Goal: Transaction & Acquisition: Obtain resource

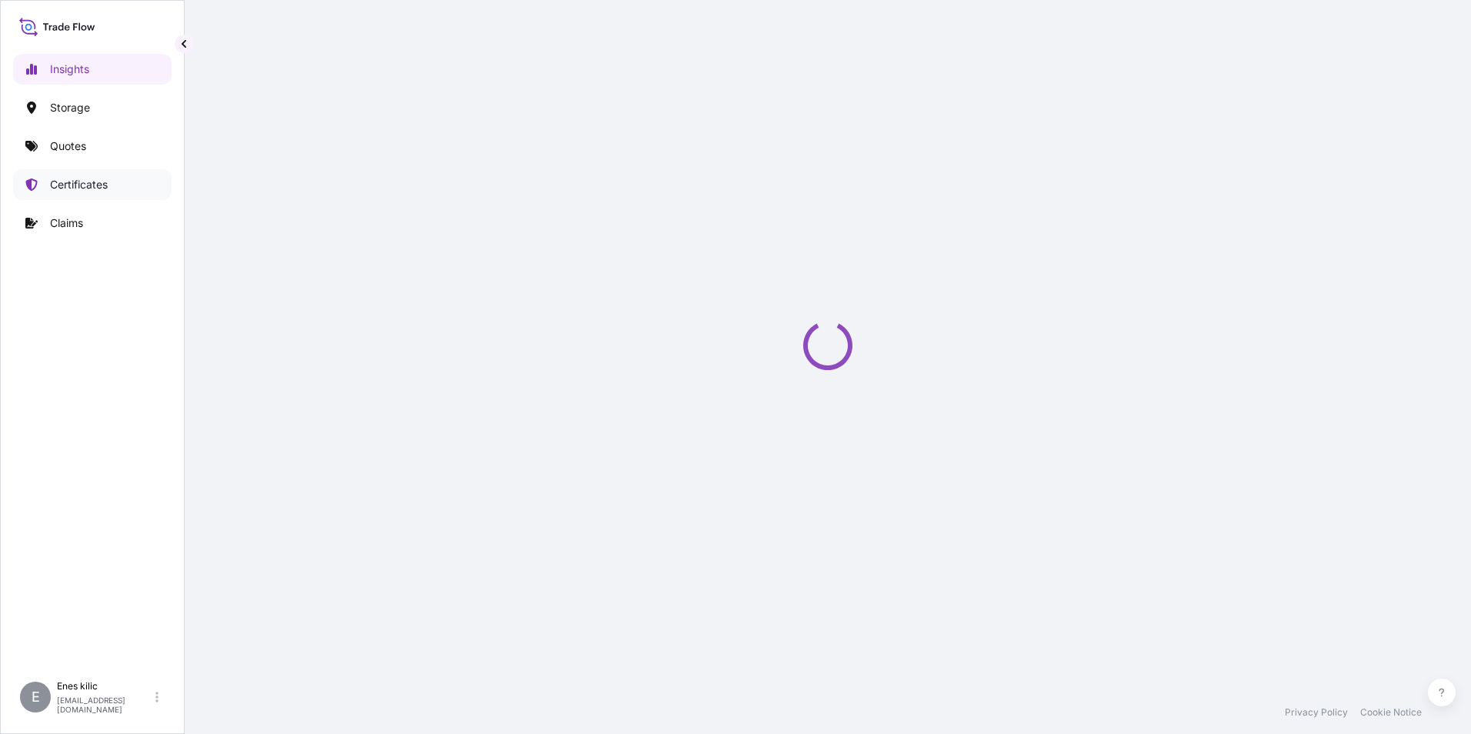
select select "2025"
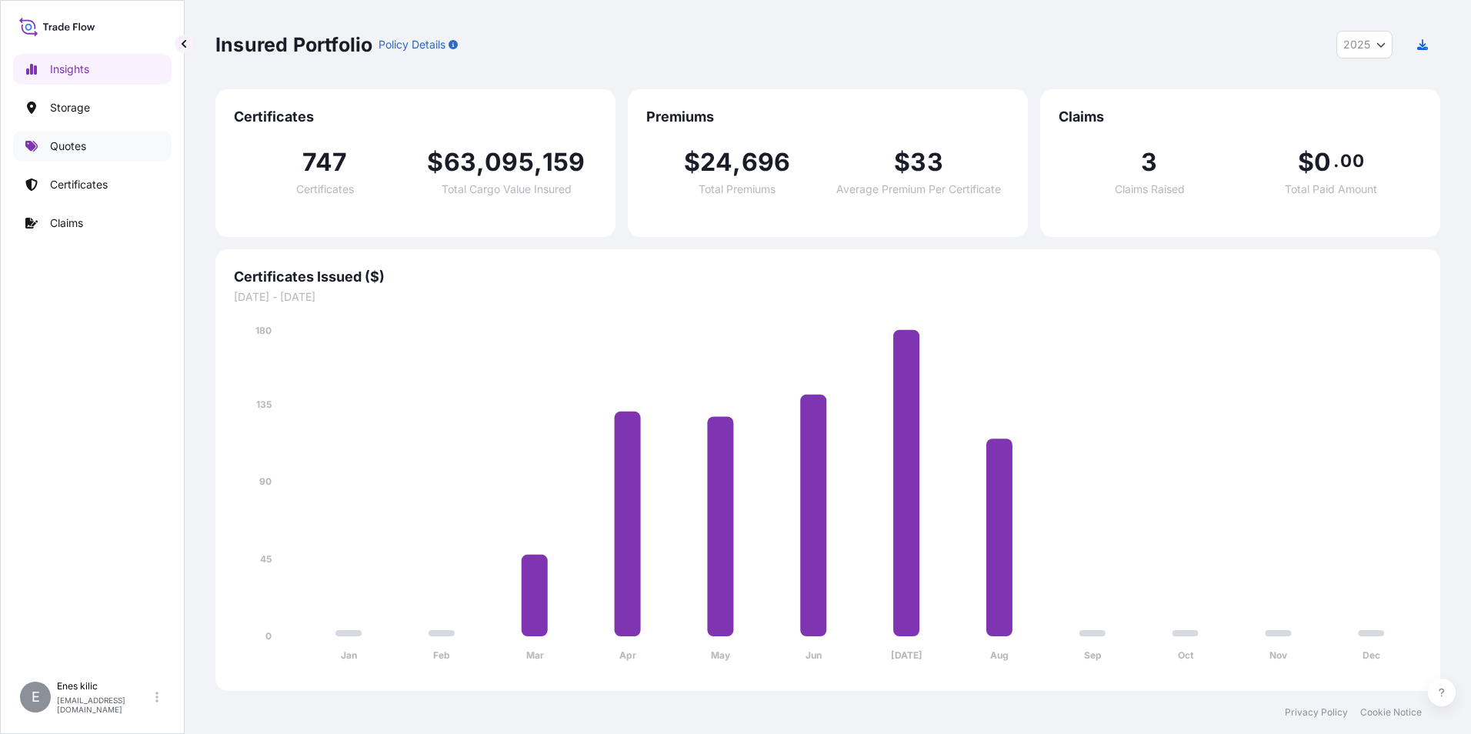
click at [82, 154] on link "Quotes" at bounding box center [92, 146] width 158 height 31
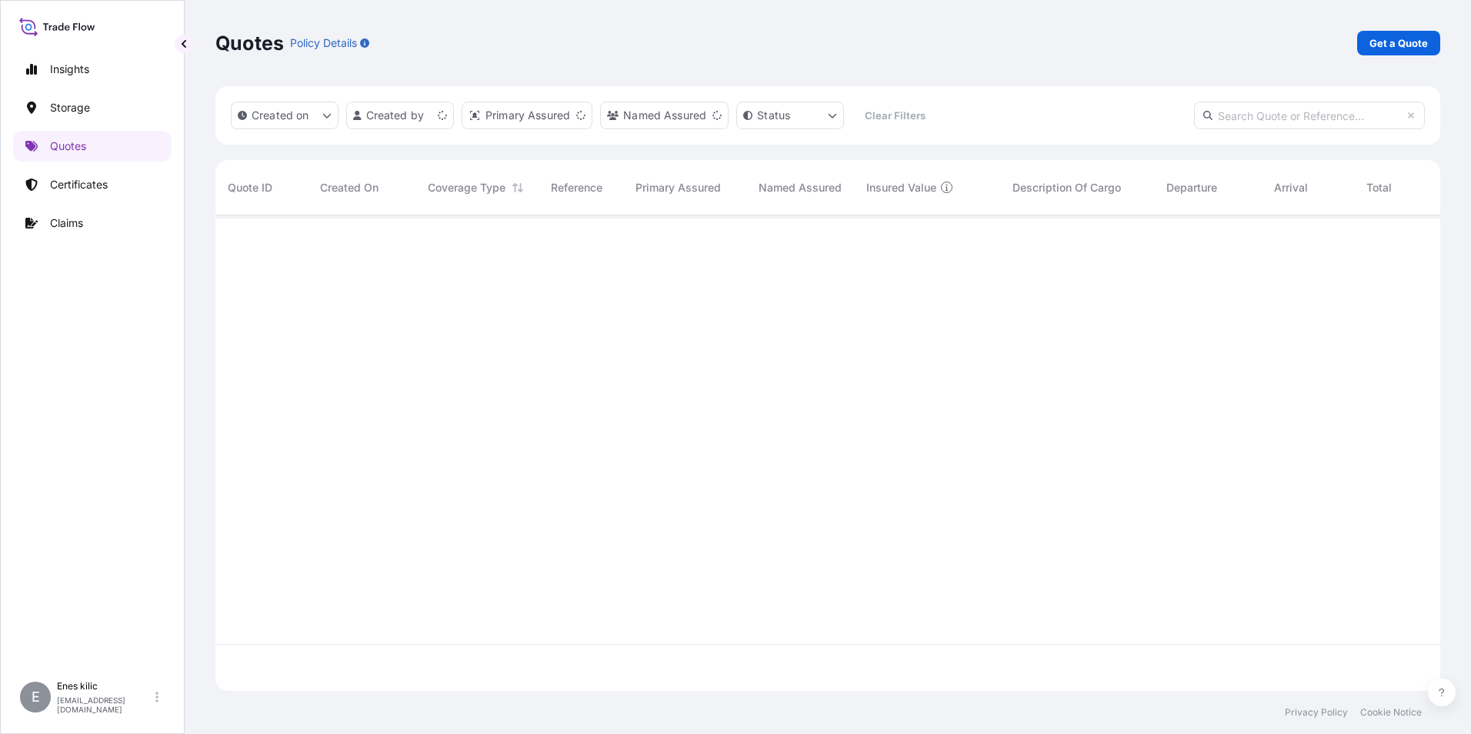
scroll to position [472, 1213]
click at [1396, 48] on p "Get a Quote" at bounding box center [1398, 42] width 58 height 15
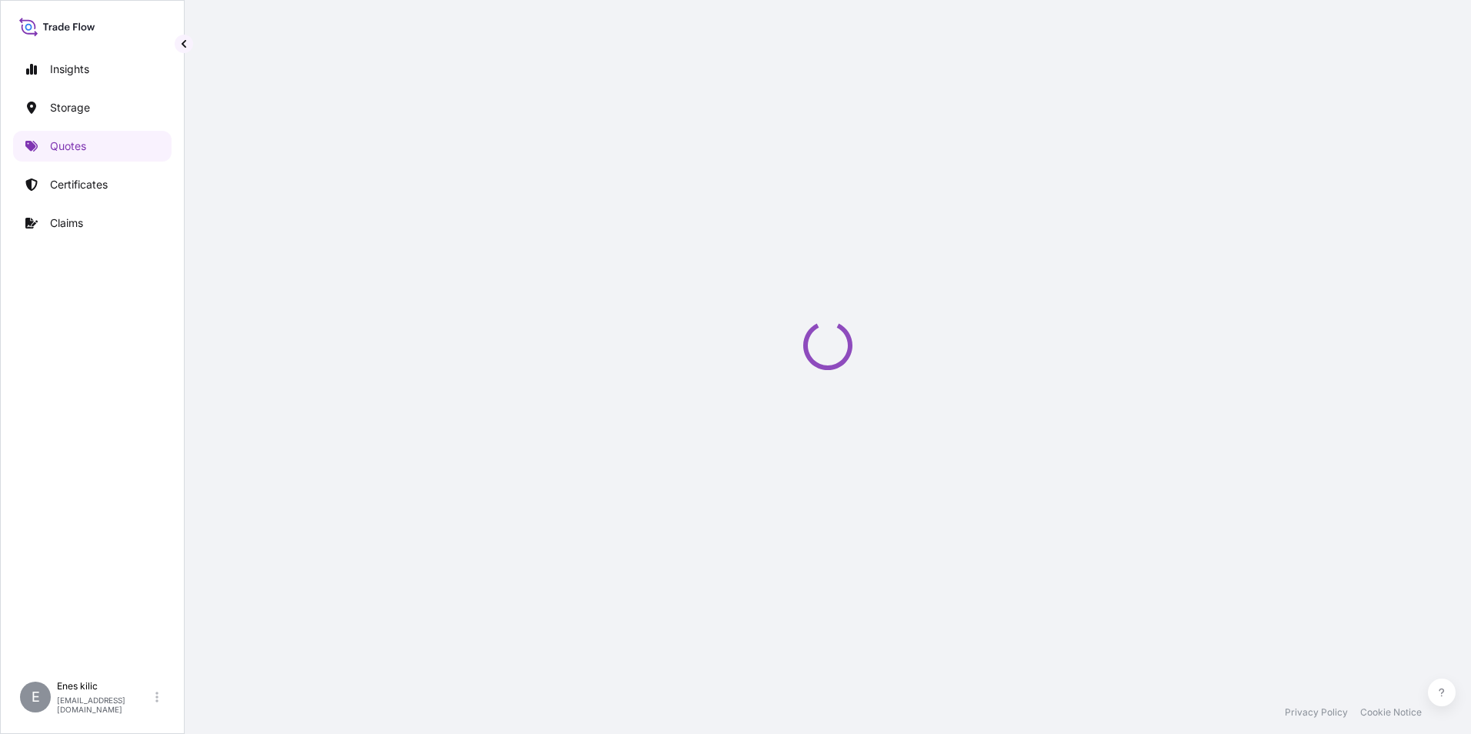
select select "Water"
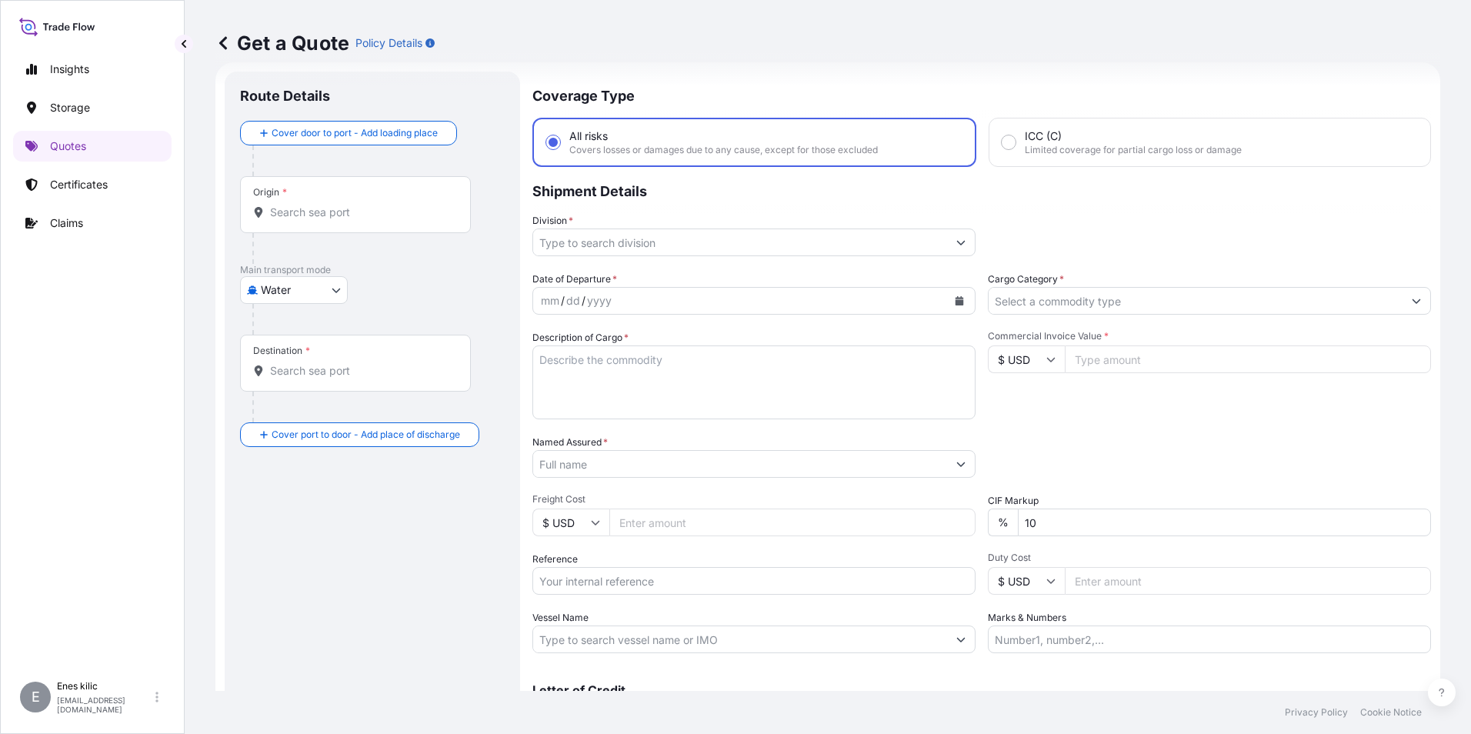
scroll to position [25, 0]
click at [348, 214] on input "Origin *" at bounding box center [361, 211] width 182 height 15
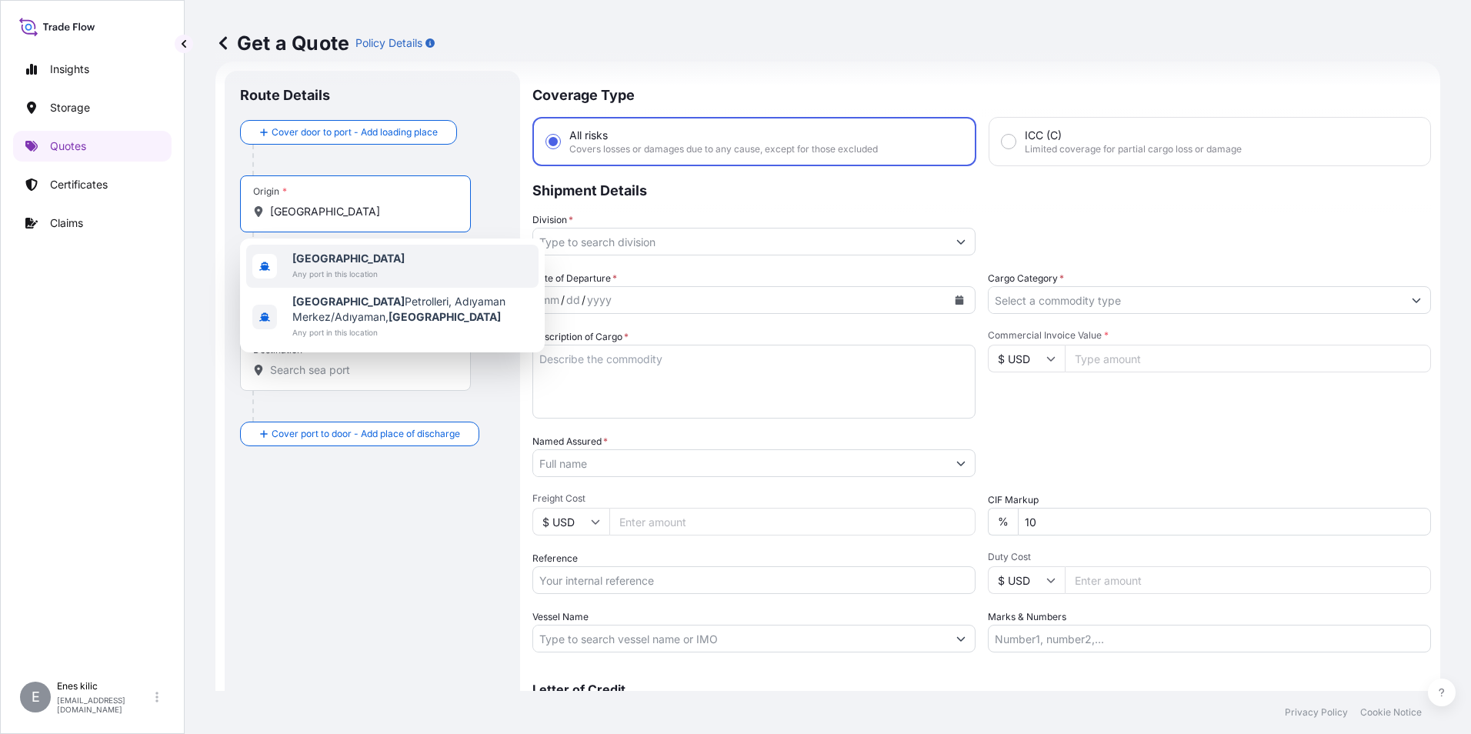
click at [365, 271] on span "Any port in this location" at bounding box center [348, 273] width 112 height 15
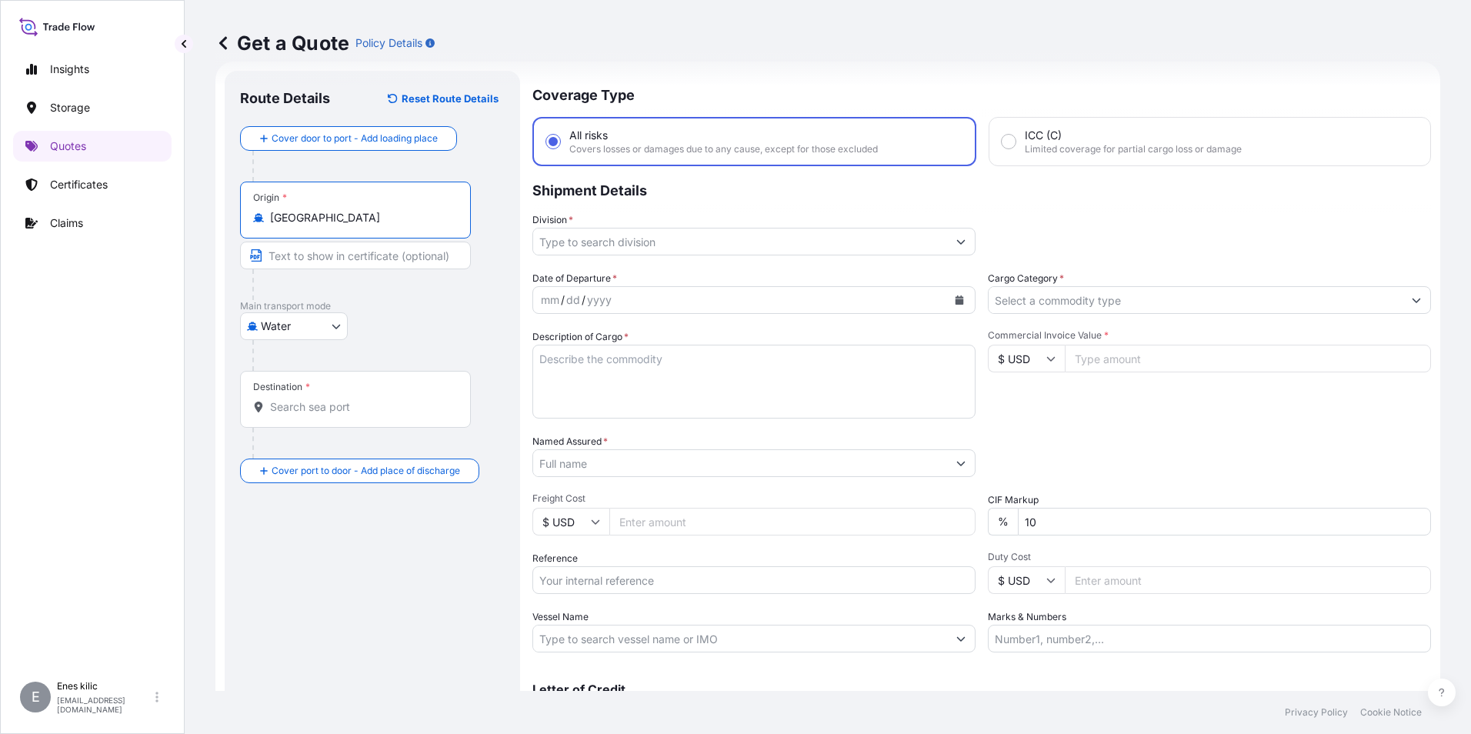
type input "Türkiye"
click at [351, 392] on div "Destination *" at bounding box center [355, 399] width 231 height 57
click at [351, 399] on input "Destination *" at bounding box center [361, 406] width 182 height 15
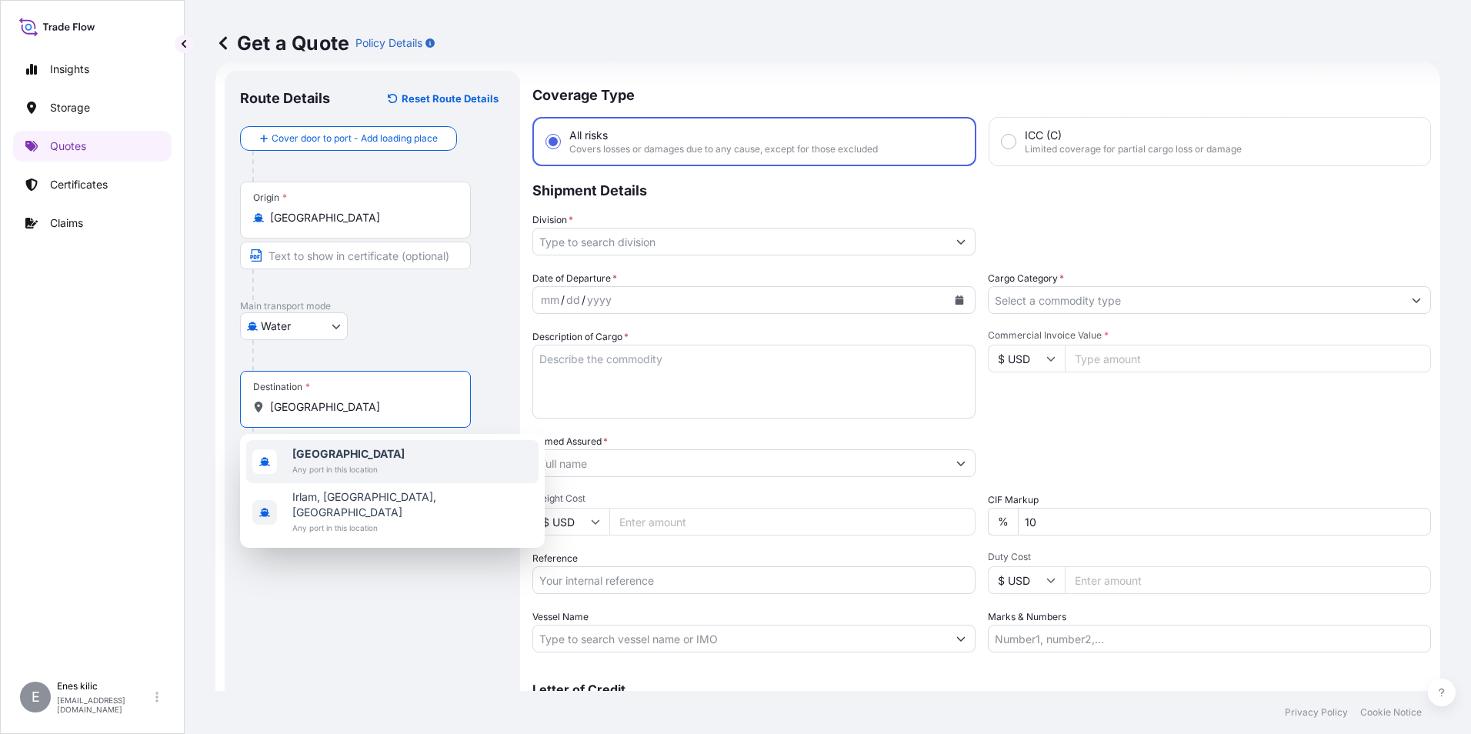
click at [362, 449] on b "United Kingdom" at bounding box center [348, 453] width 112 height 13
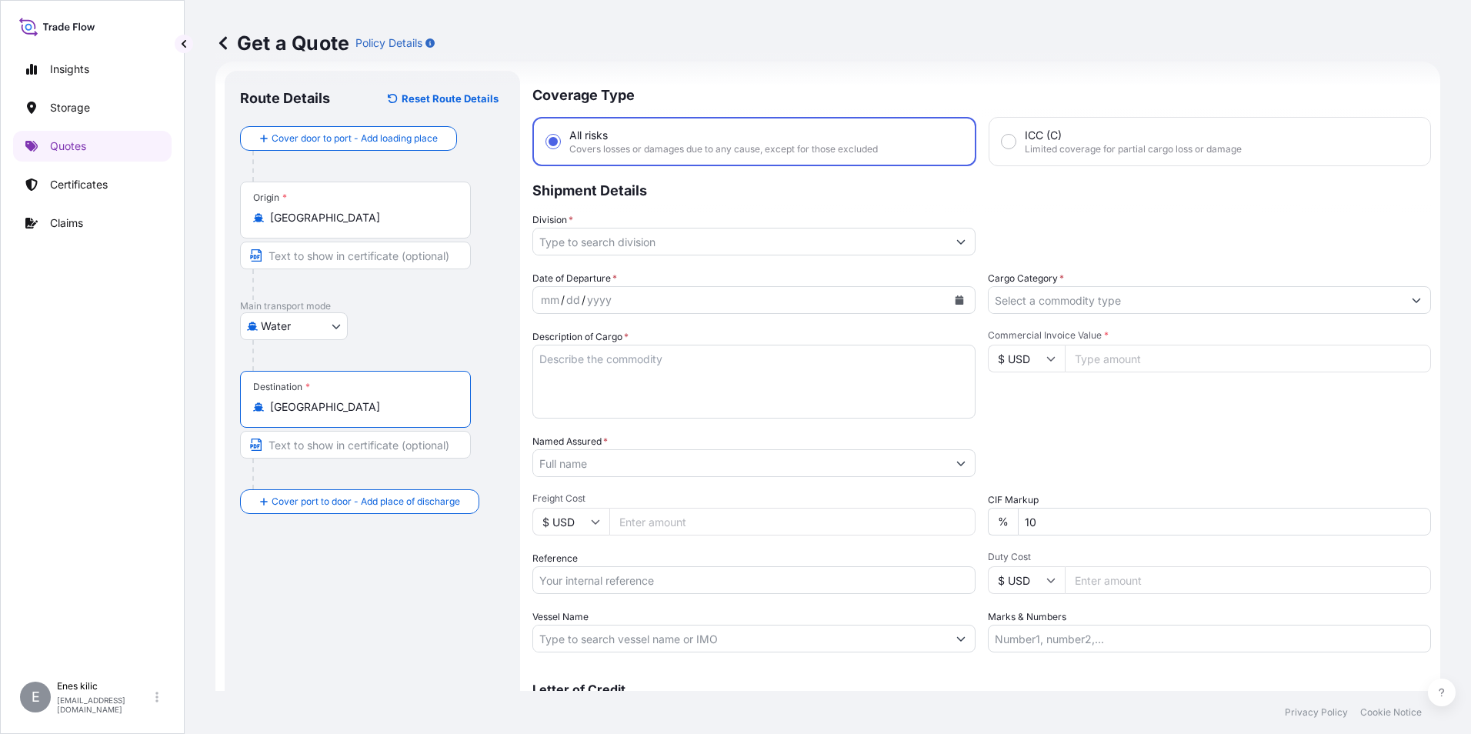
type input "United Kingdom"
click at [626, 247] on input "Division *" at bounding box center [740, 242] width 414 height 28
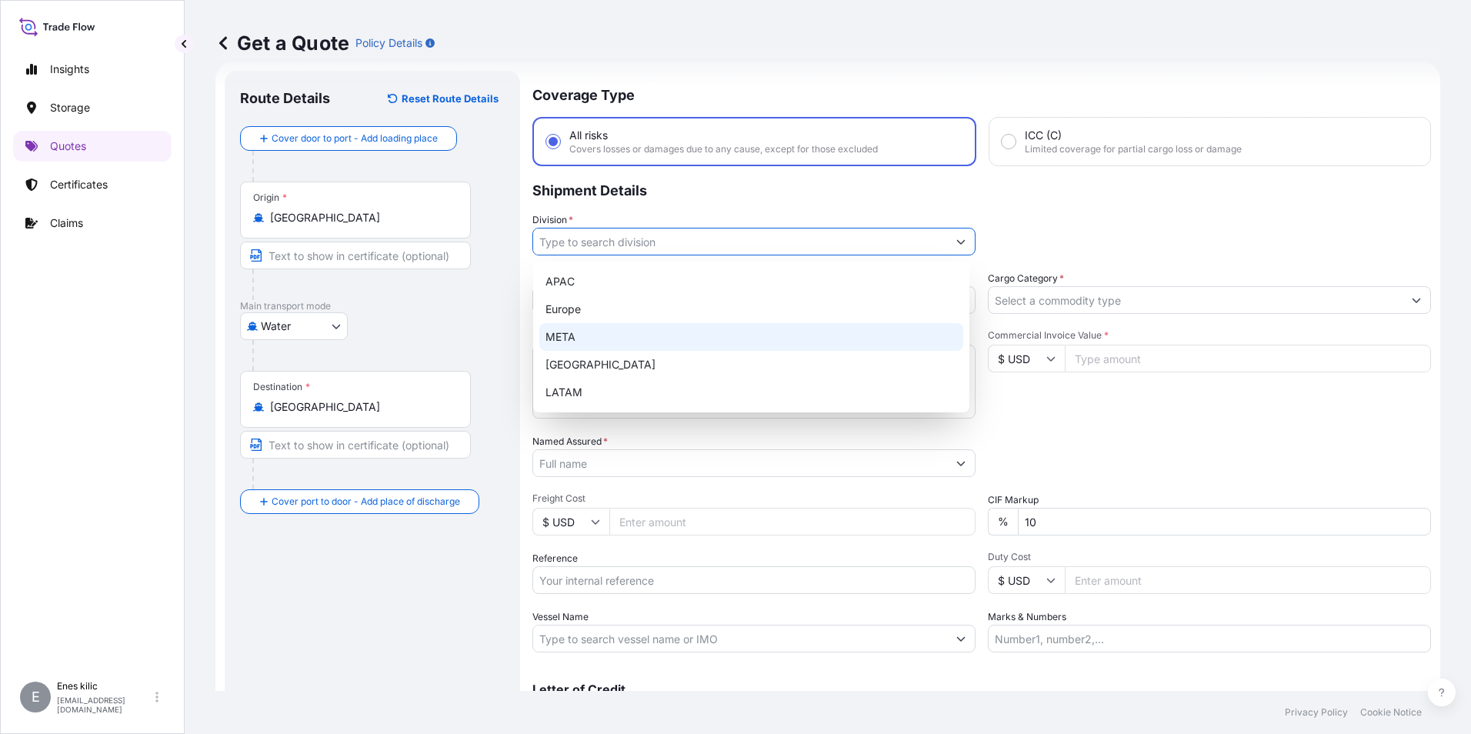
click at [618, 343] on div "META" at bounding box center [751, 337] width 424 height 28
type input "META"
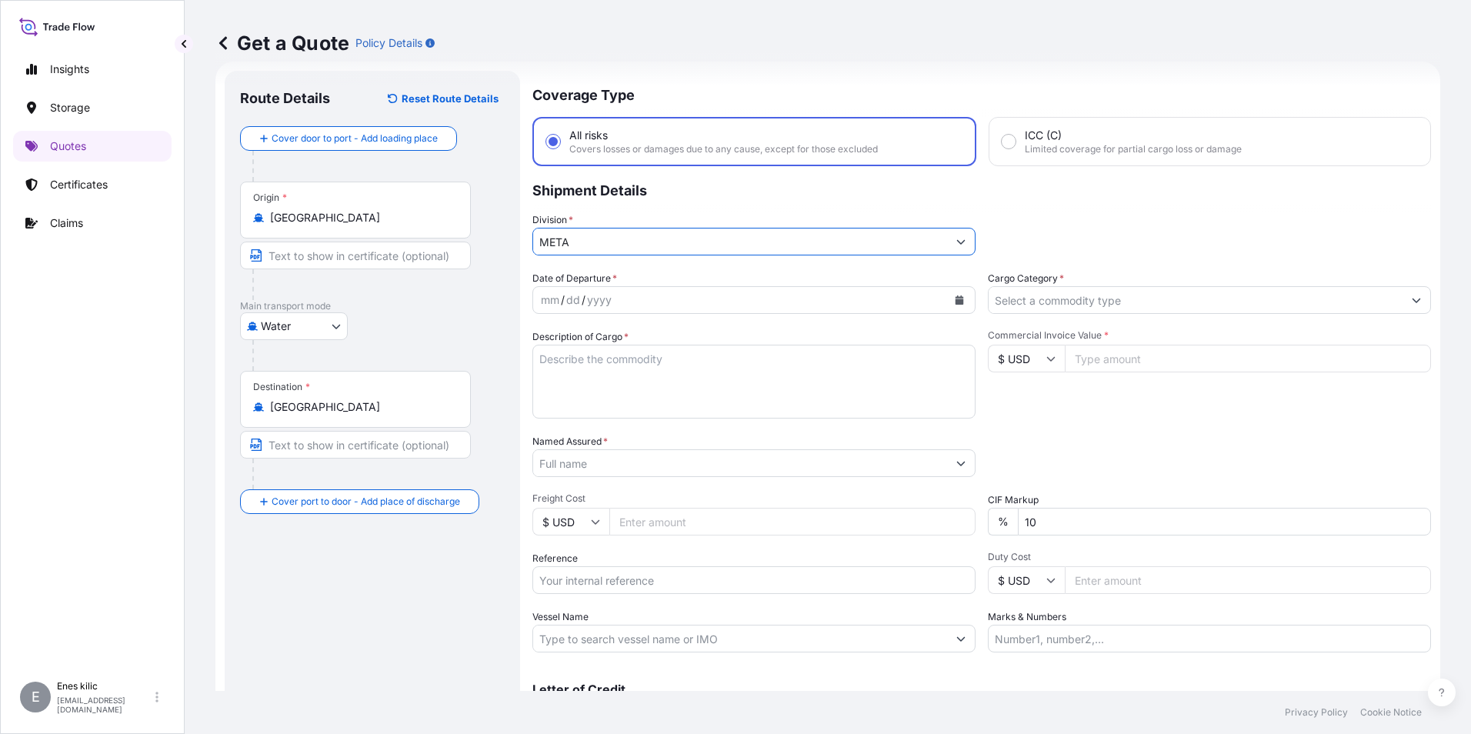
click at [1095, 294] on input "Cargo Category *" at bounding box center [1195, 300] width 414 height 28
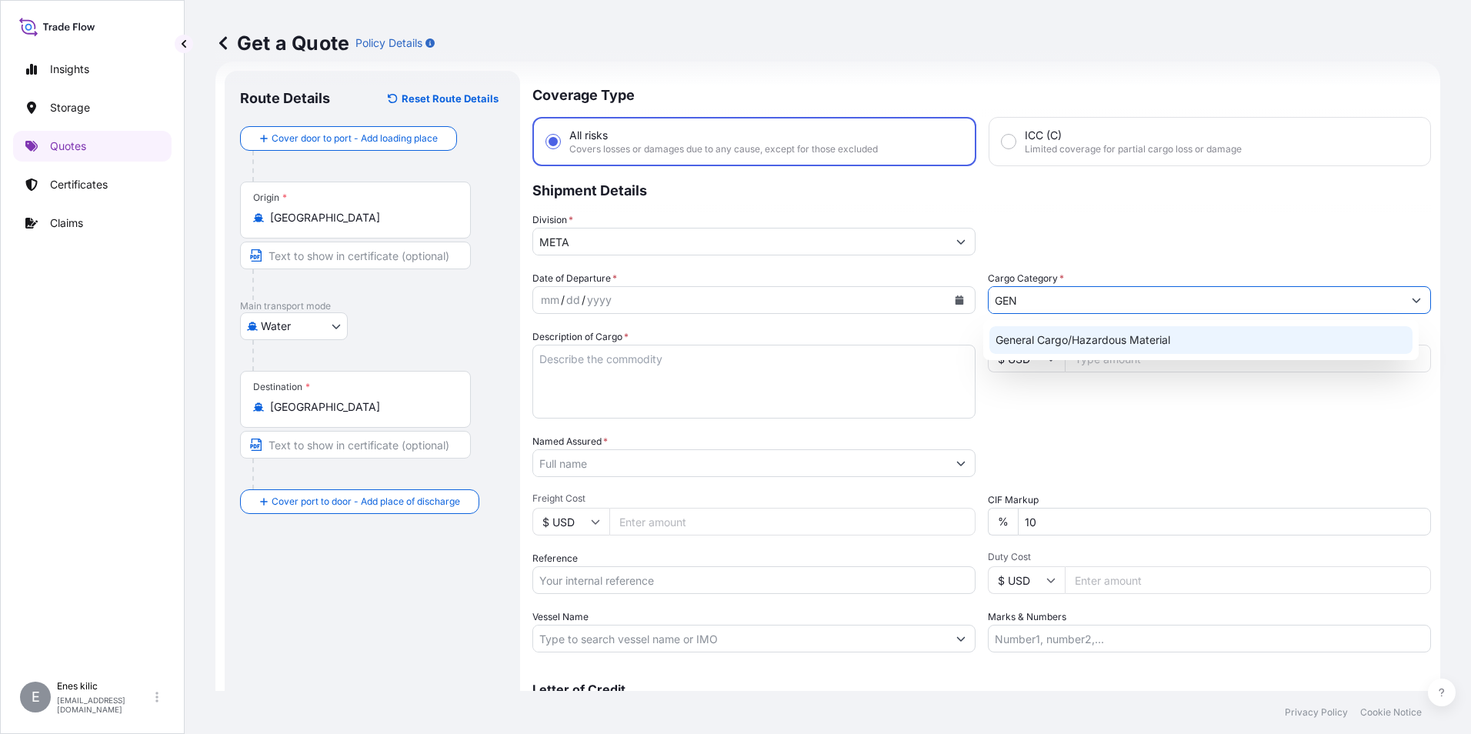
click at [1103, 349] on div "General Cargo/Hazardous Material" at bounding box center [1201, 340] width 424 height 28
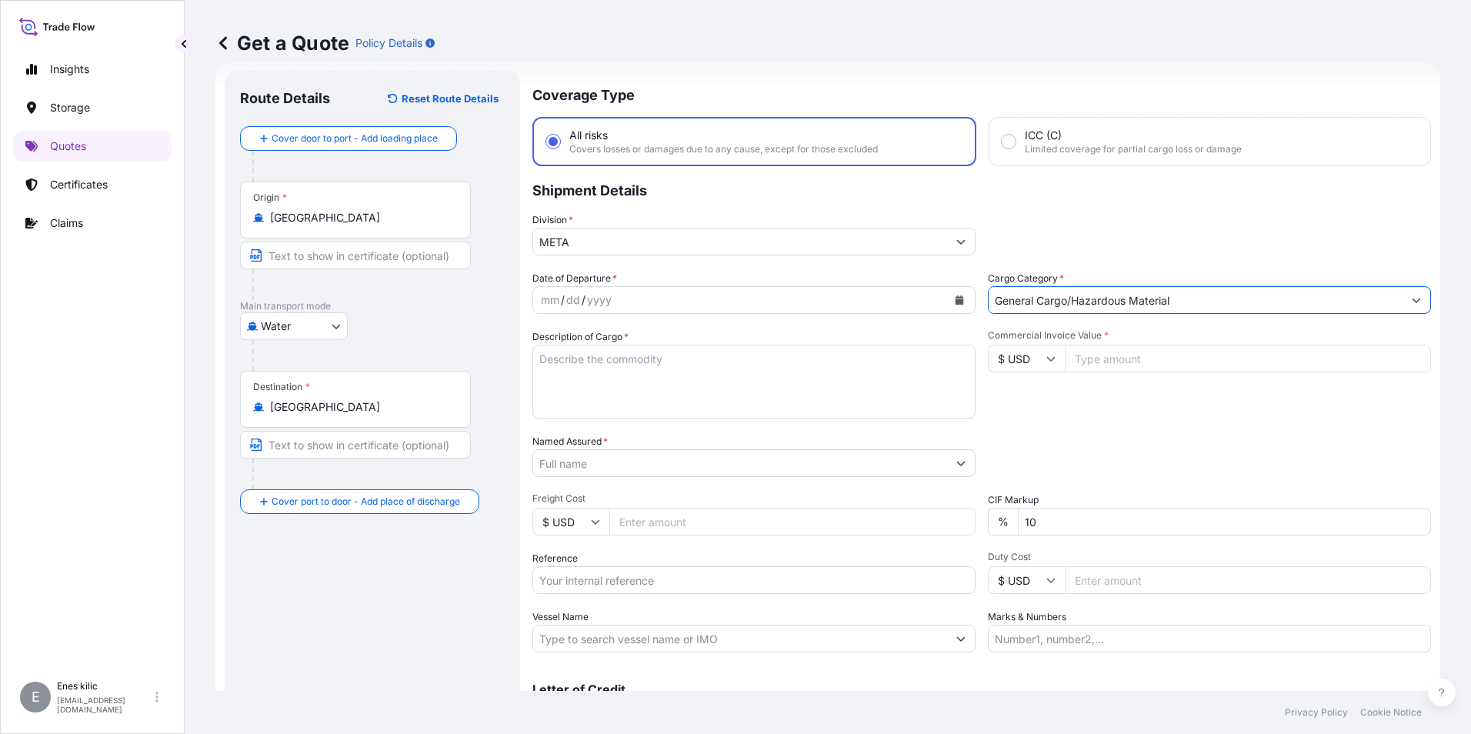
type input "General Cargo/Hazardous Material"
click at [962, 299] on button "Calendar" at bounding box center [959, 300] width 25 height 25
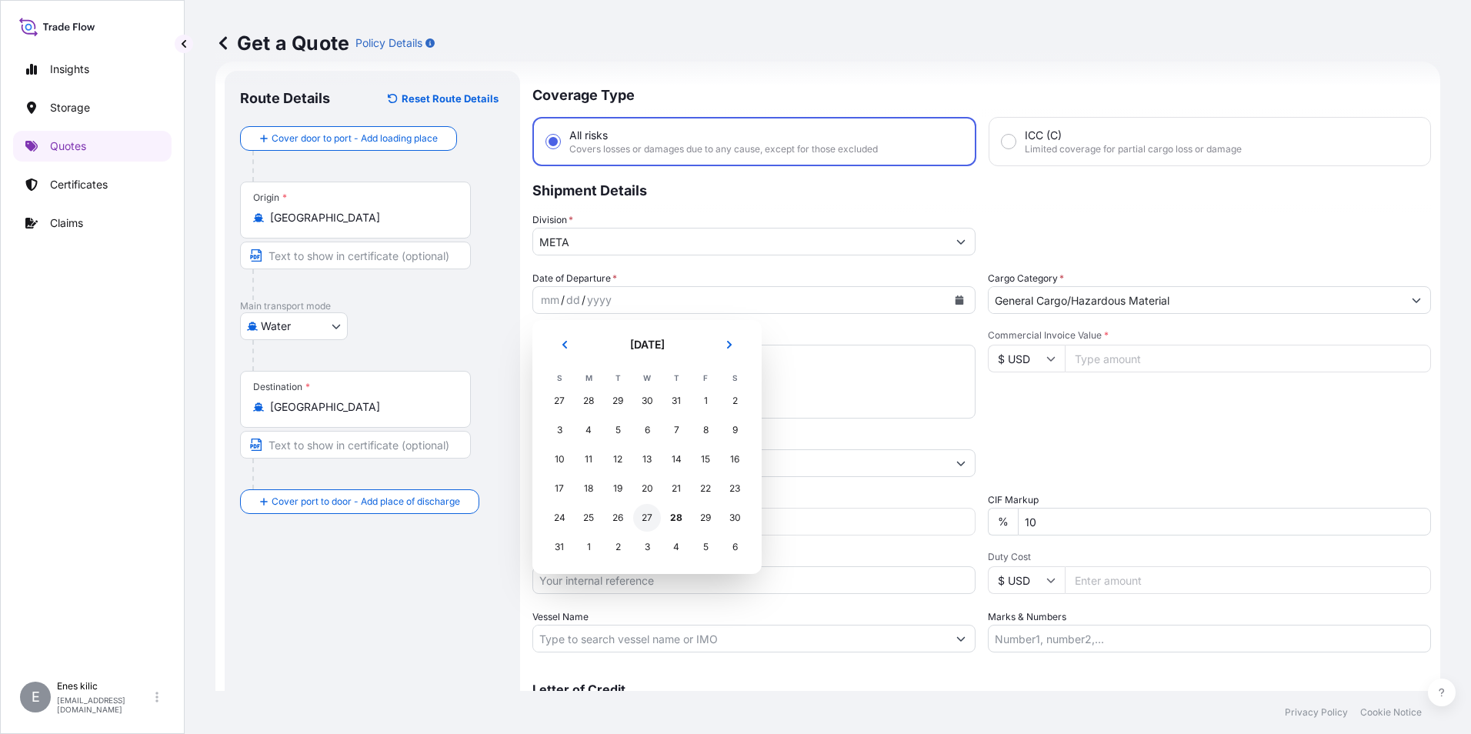
click at [649, 519] on div "27" at bounding box center [647, 518] width 28 height 28
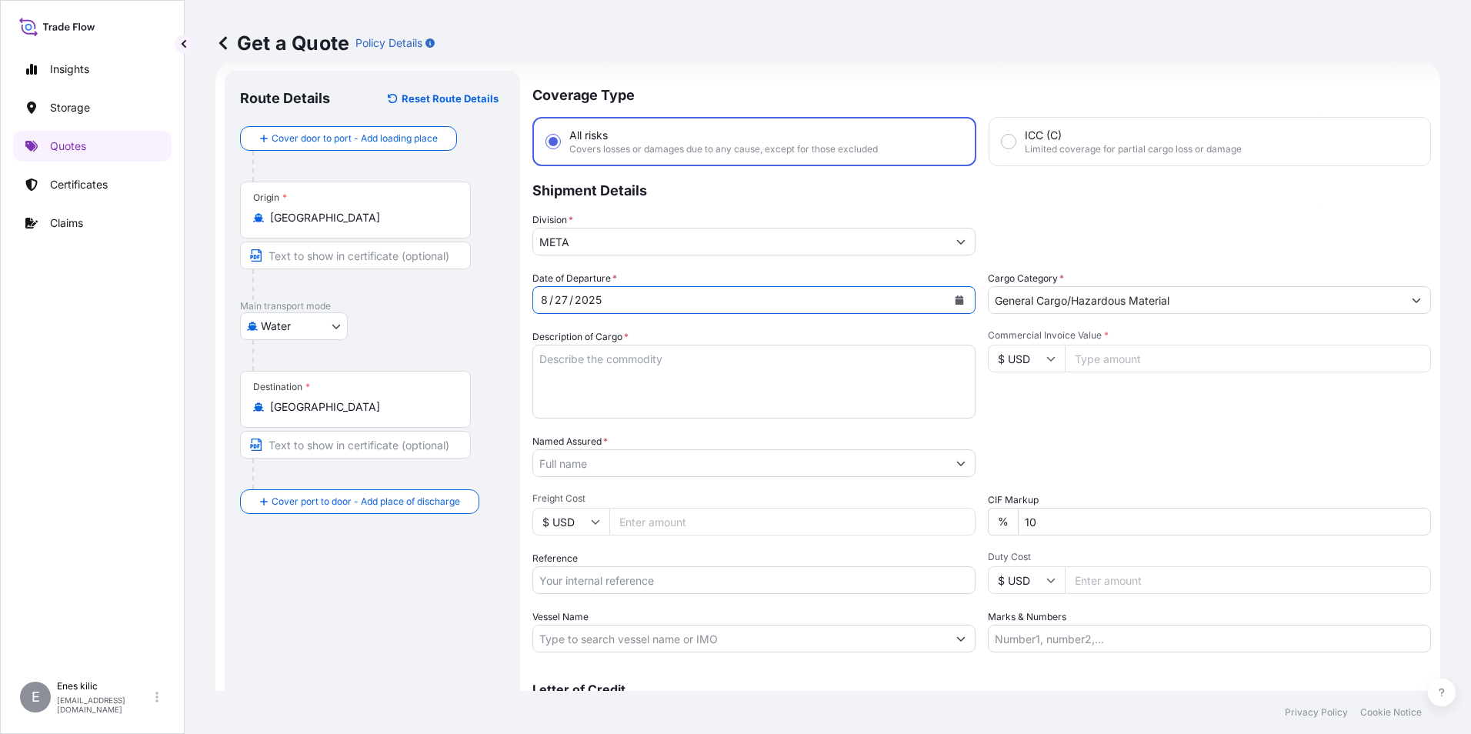
click at [619, 379] on textarea "Description of Cargo *" at bounding box center [753, 382] width 443 height 74
click at [598, 364] on textarea "Description of Cargo *" at bounding box center [753, 382] width 443 height 74
paste textarea ""Oyuncak, Eğlence ve Eğitim / Beslenme Gereçleri / Banyo ve Sağlık / Sarf Malze…"
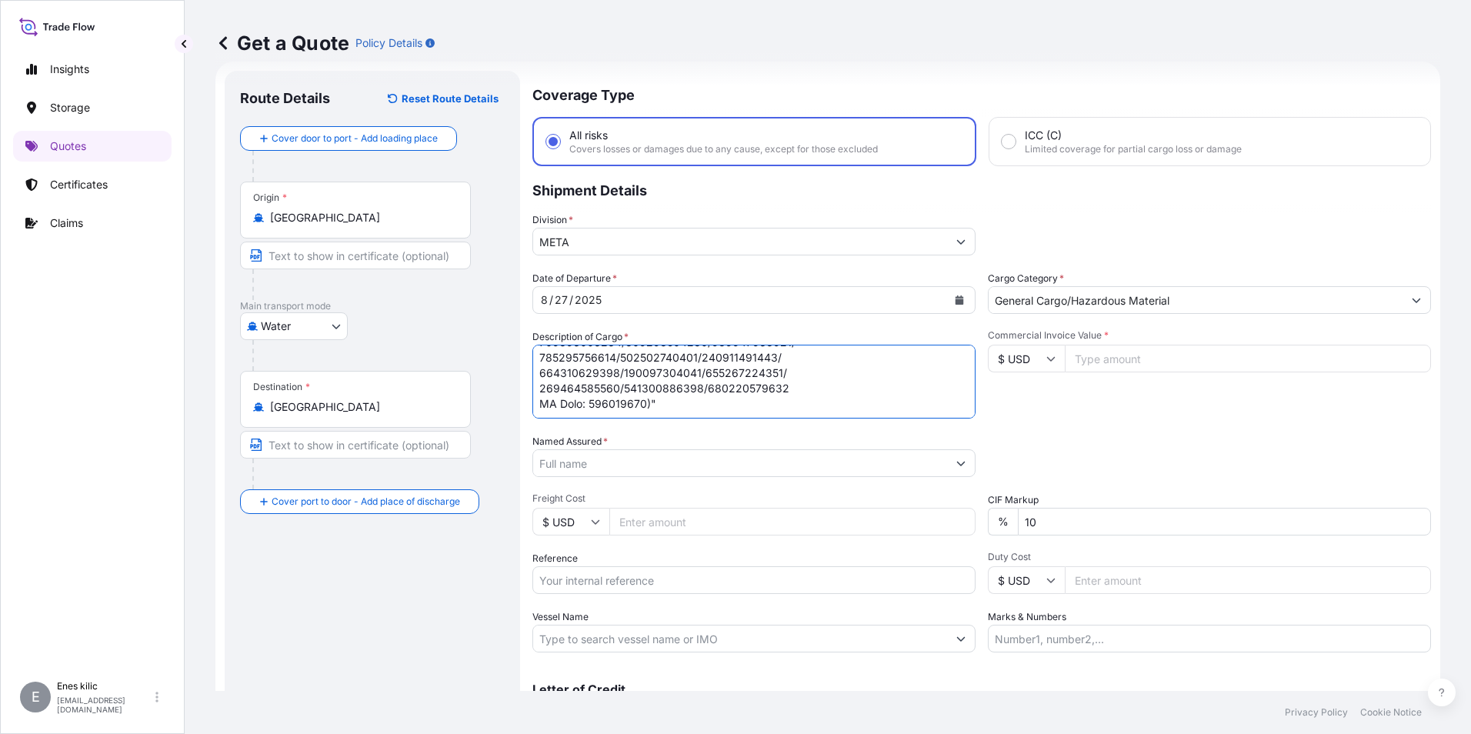
scroll to position [440, 0]
click at [668, 381] on textarea "Description of Cargo *" at bounding box center [753, 382] width 443 height 74
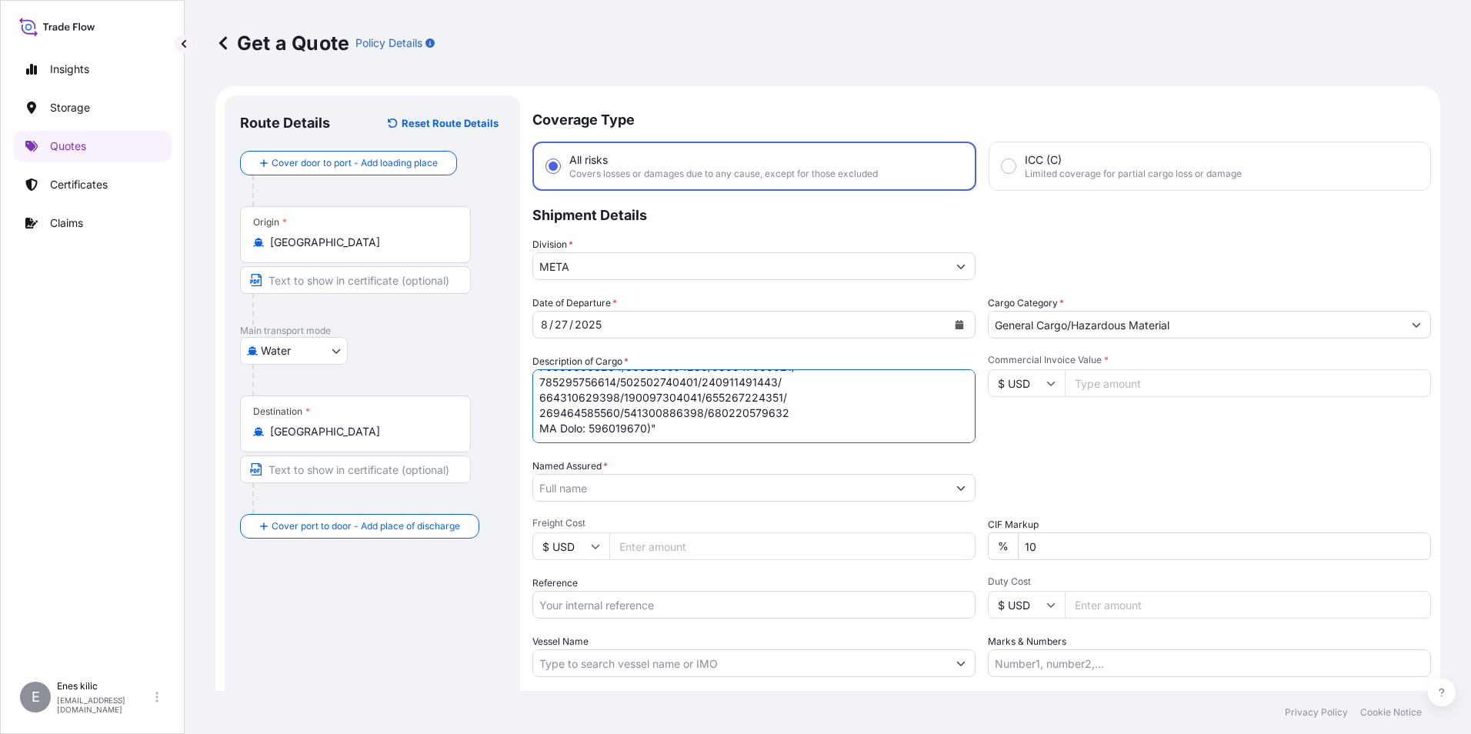
scroll to position [448, 0]
click at [675, 400] on textarea "Description of Cargo *" at bounding box center [753, 406] width 443 height 74
paste textarea "571 PACKAGE - 6.344,000/5.709,600 KG - Brüt Kg: 6.344,000 / Net Kg 5.709,600"
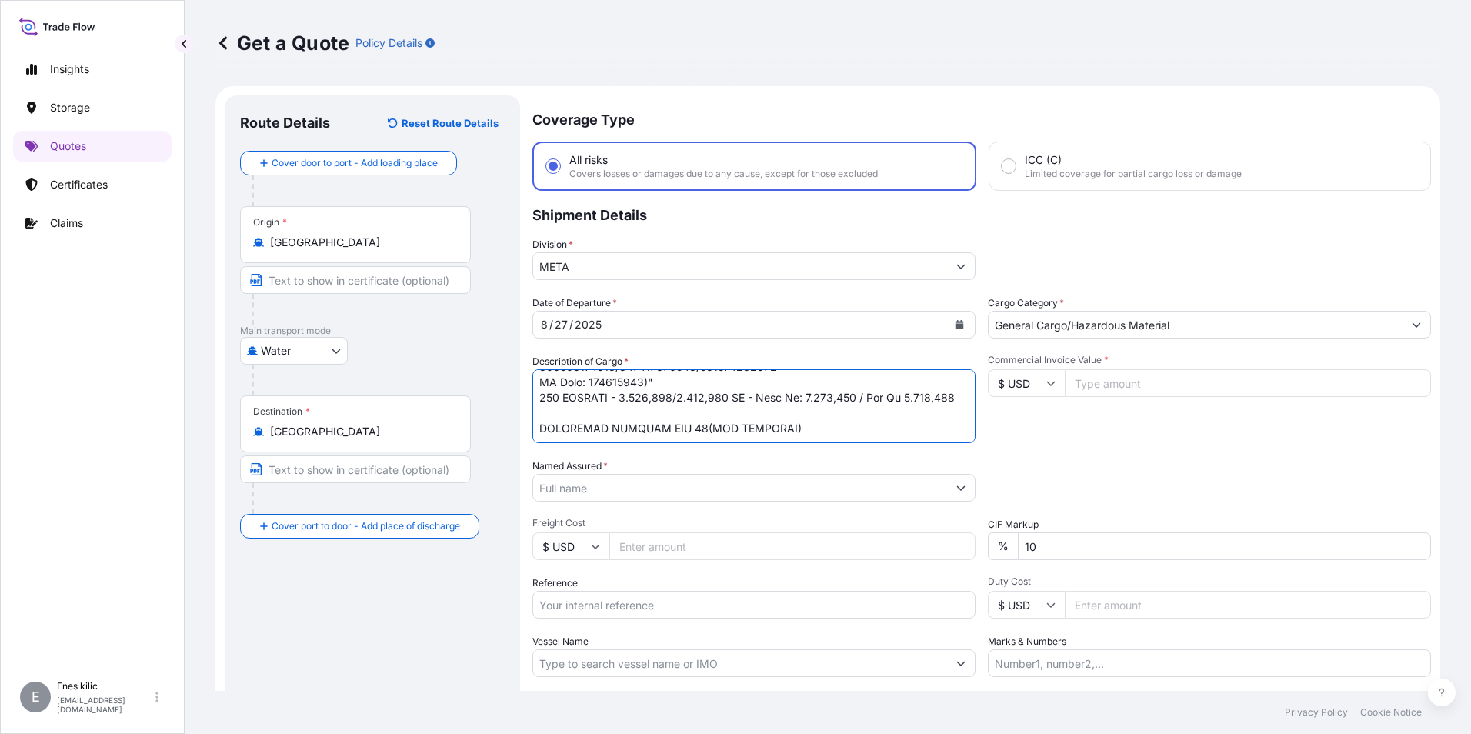
type textarea ""Oyuncak, Eğlence ve Eğitim / Beslenme Gereçleri / Banyo ve Sağlık / Sarf Malze…"
click at [1020, 378] on input "$ USD" at bounding box center [1026, 383] width 77 height 28
click at [1012, 461] on div "£ GBP" at bounding box center [1020, 457] width 65 height 29
type input "£ GBP"
click at [1096, 385] on input "Commercial Invoice Value *" at bounding box center [1248, 383] width 366 height 28
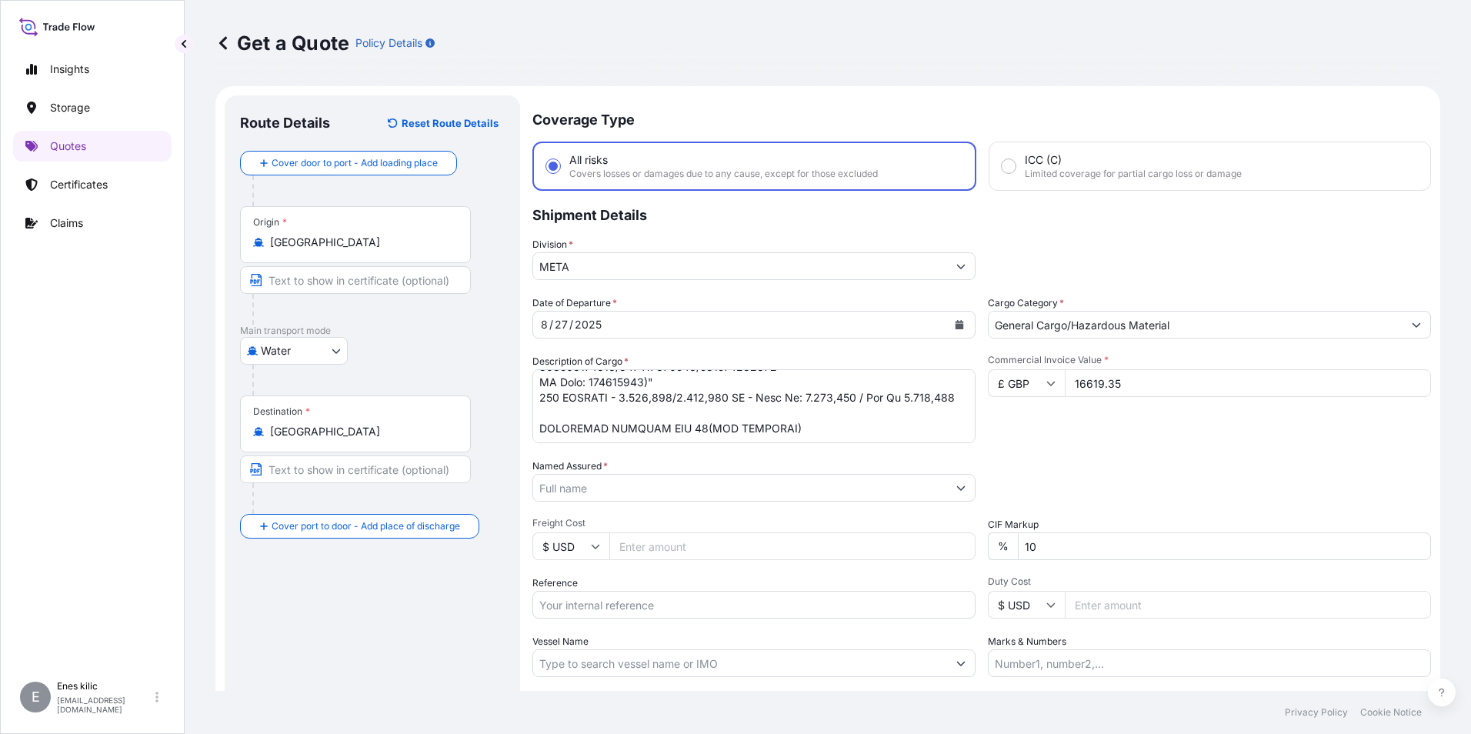
type input "16619.35"
click at [1118, 438] on div "Commercial Invoice Value * £ GBP 16619.35" at bounding box center [1209, 398] width 443 height 89
click at [693, 491] on input "Named Assured *" at bounding box center [740, 488] width 414 height 28
type input "e bebek"
click at [652, 488] on input "Named Assured *" at bounding box center [740, 488] width 414 height 28
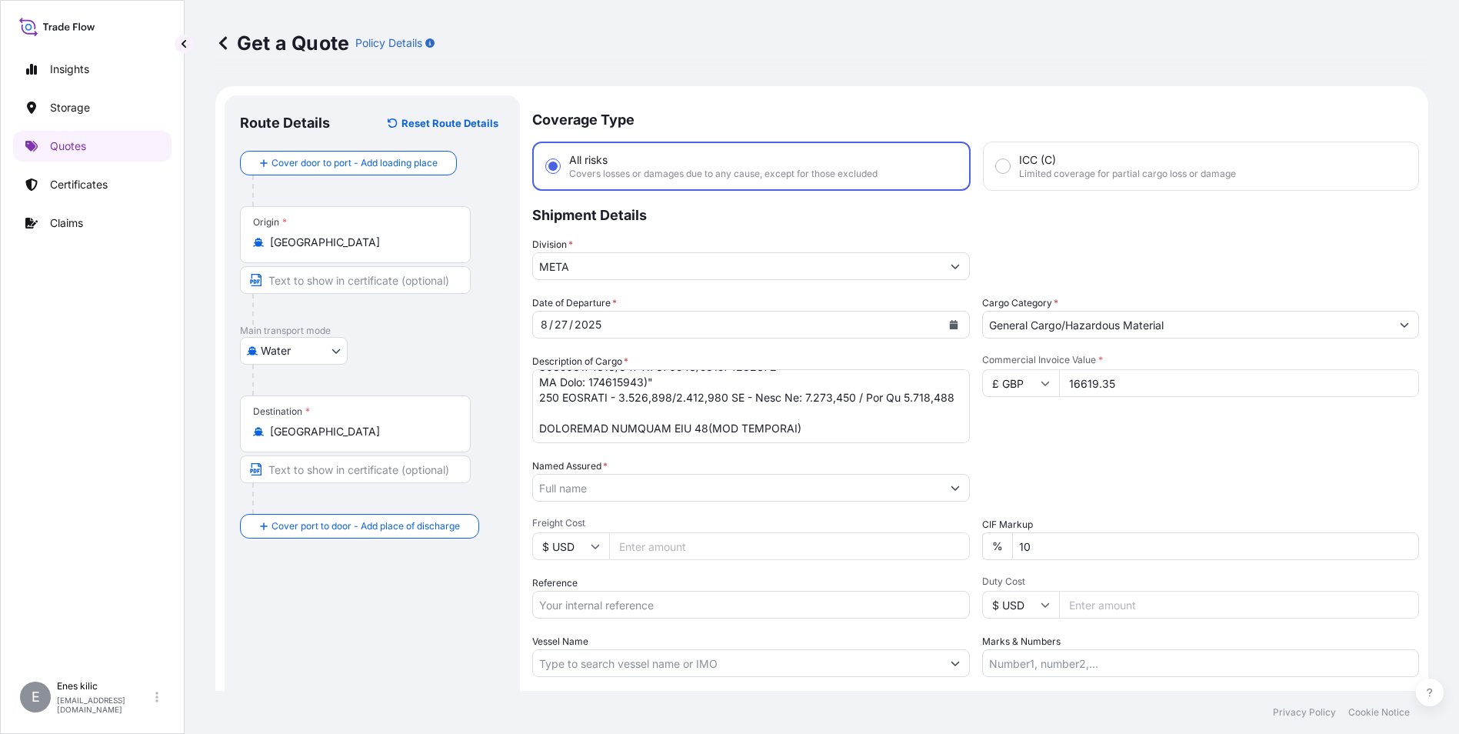
paste input "ebebek UK Retail Services Ltd."
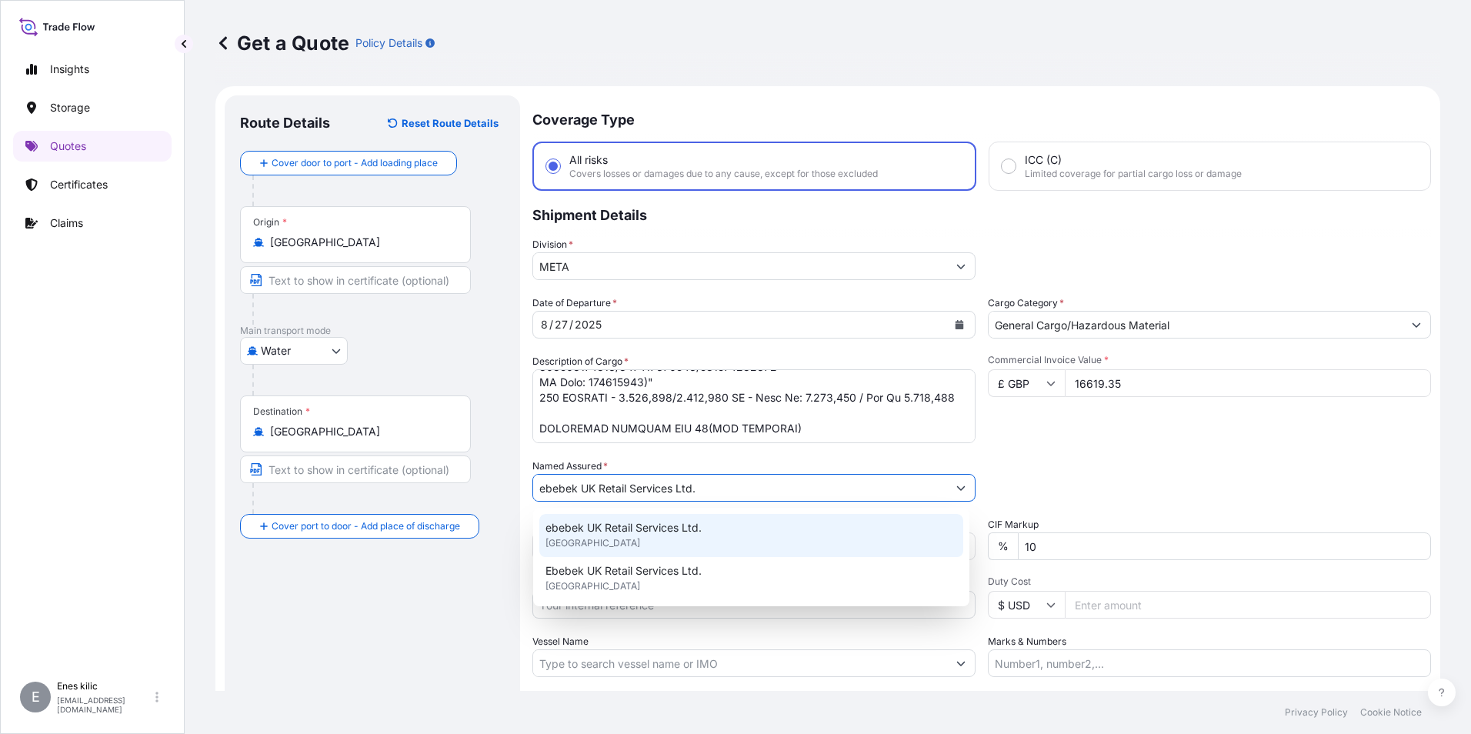
click at [712, 526] on div "ebebek UK Retail Services Ltd. United Kingdom" at bounding box center [751, 535] width 424 height 43
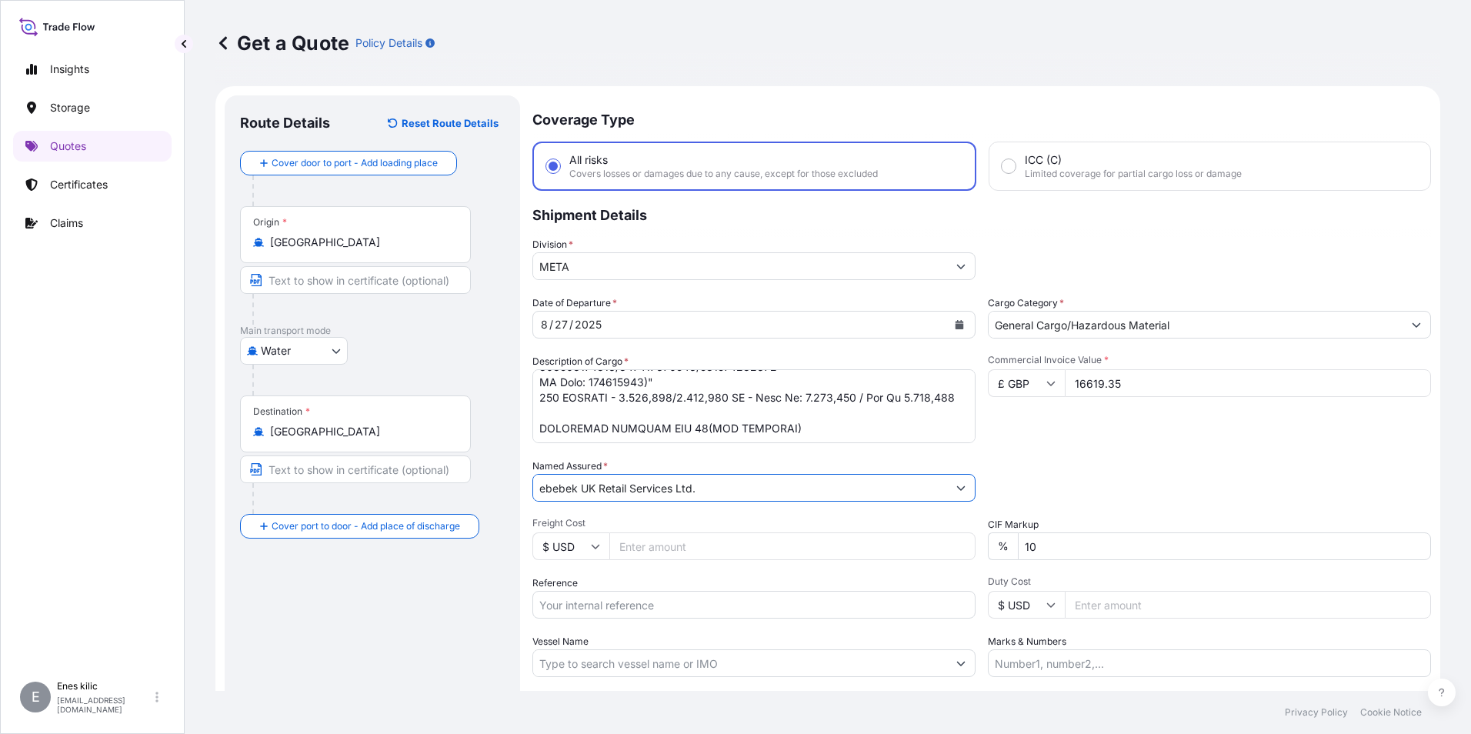
scroll to position [77, 0]
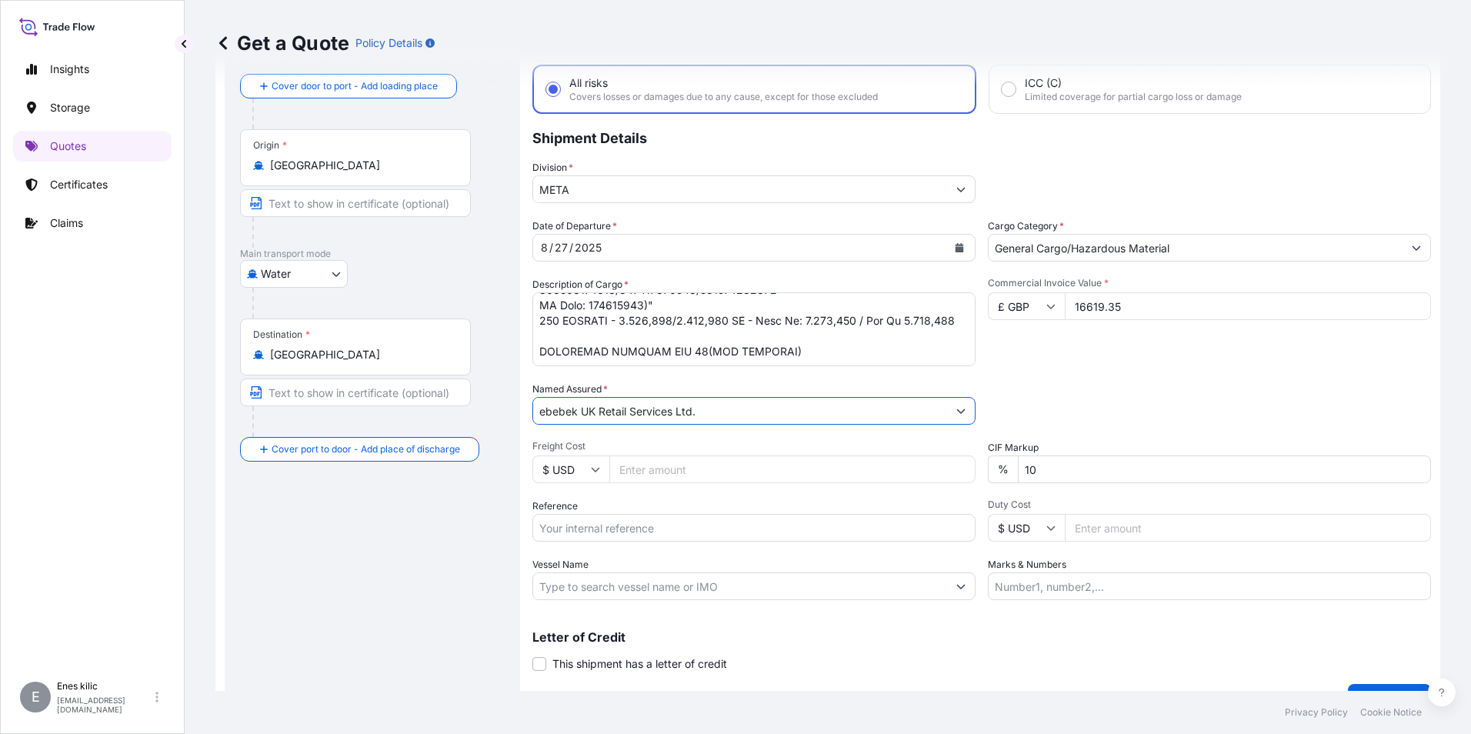
type input "ebebek UK Retail Services Ltd."
click at [691, 531] on input "Reference" at bounding box center [753, 528] width 443 height 28
click at [678, 532] on input "Reference" at bounding box center [753, 528] width 443 height 28
paste input "2101770048"
type input "2101770048"
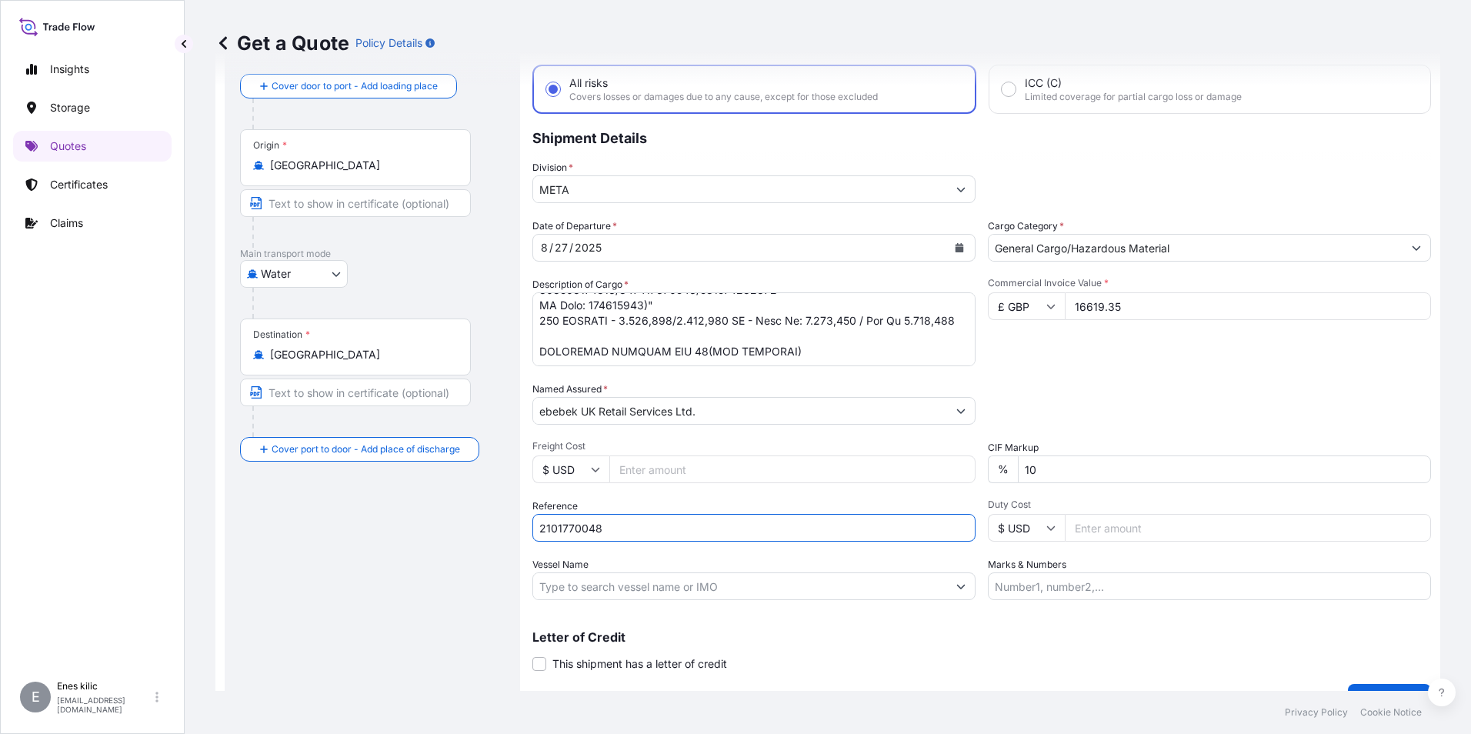
click at [654, 582] on input "Vessel Name" at bounding box center [740, 586] width 414 height 28
click at [678, 584] on input "Vessel Name" at bounding box center [740, 586] width 414 height 28
paste input "W KAMPALA"
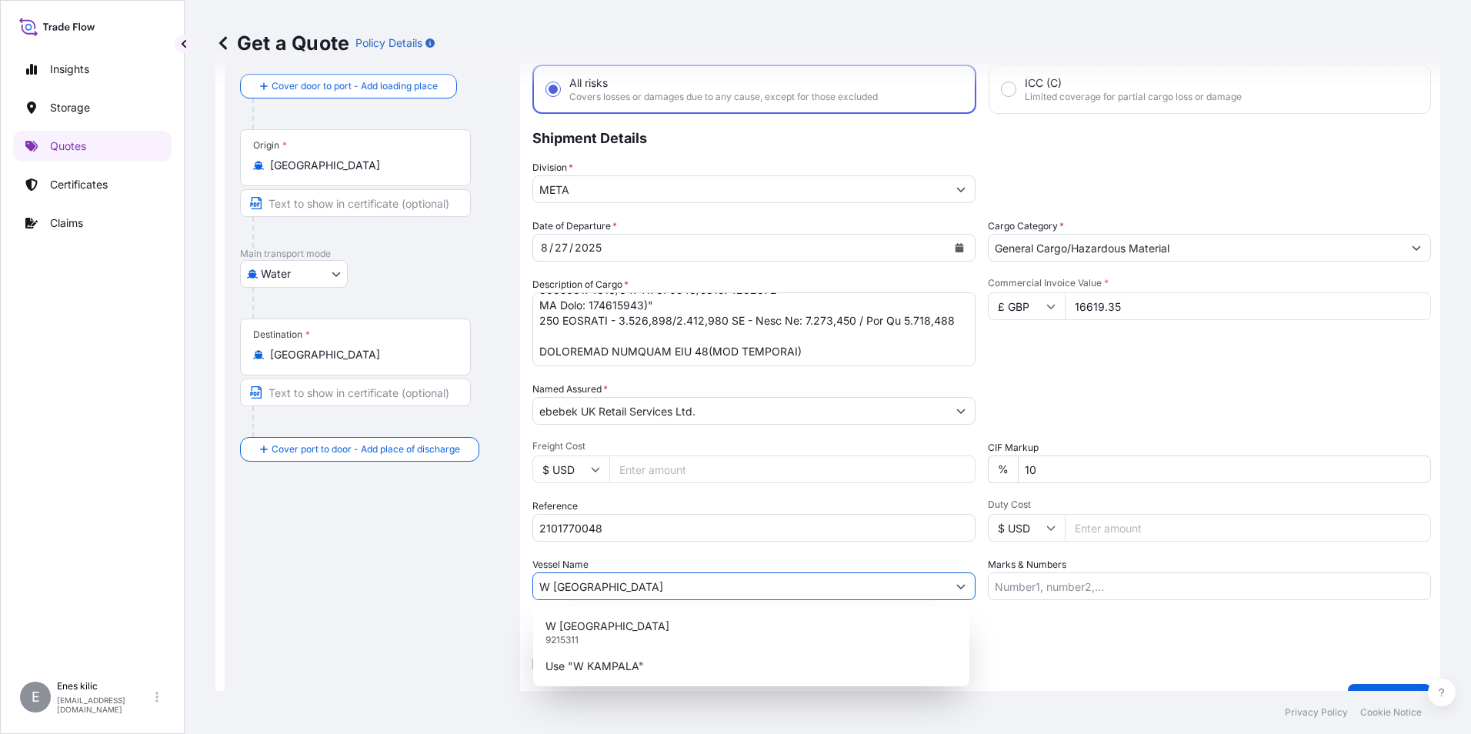
type input "W KAMPALA"
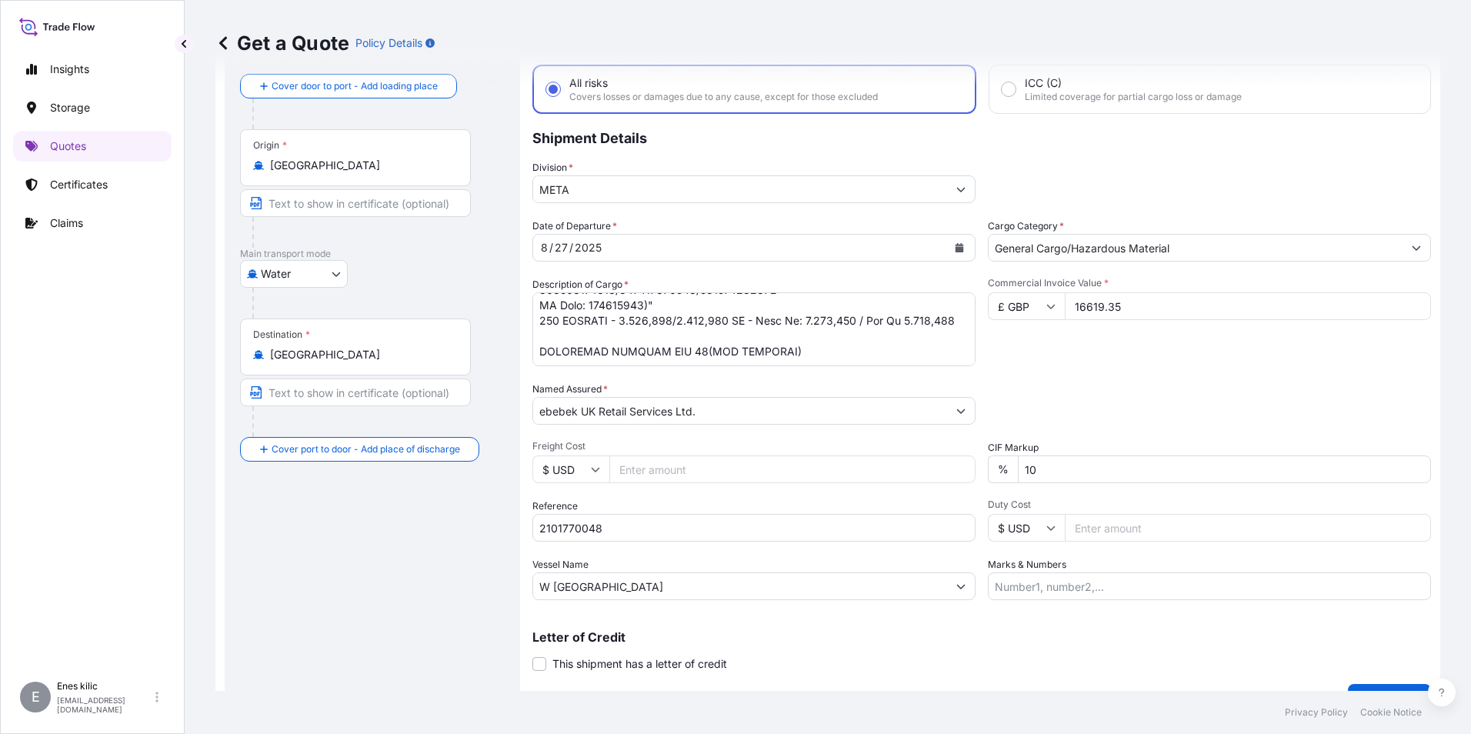
click at [1046, 586] on input "Marks & Numbers" at bounding box center [1209, 586] width 443 height 28
paste input "535N"
type input "535N"
click at [1060, 633] on p "Letter of Credit" at bounding box center [981, 637] width 898 height 12
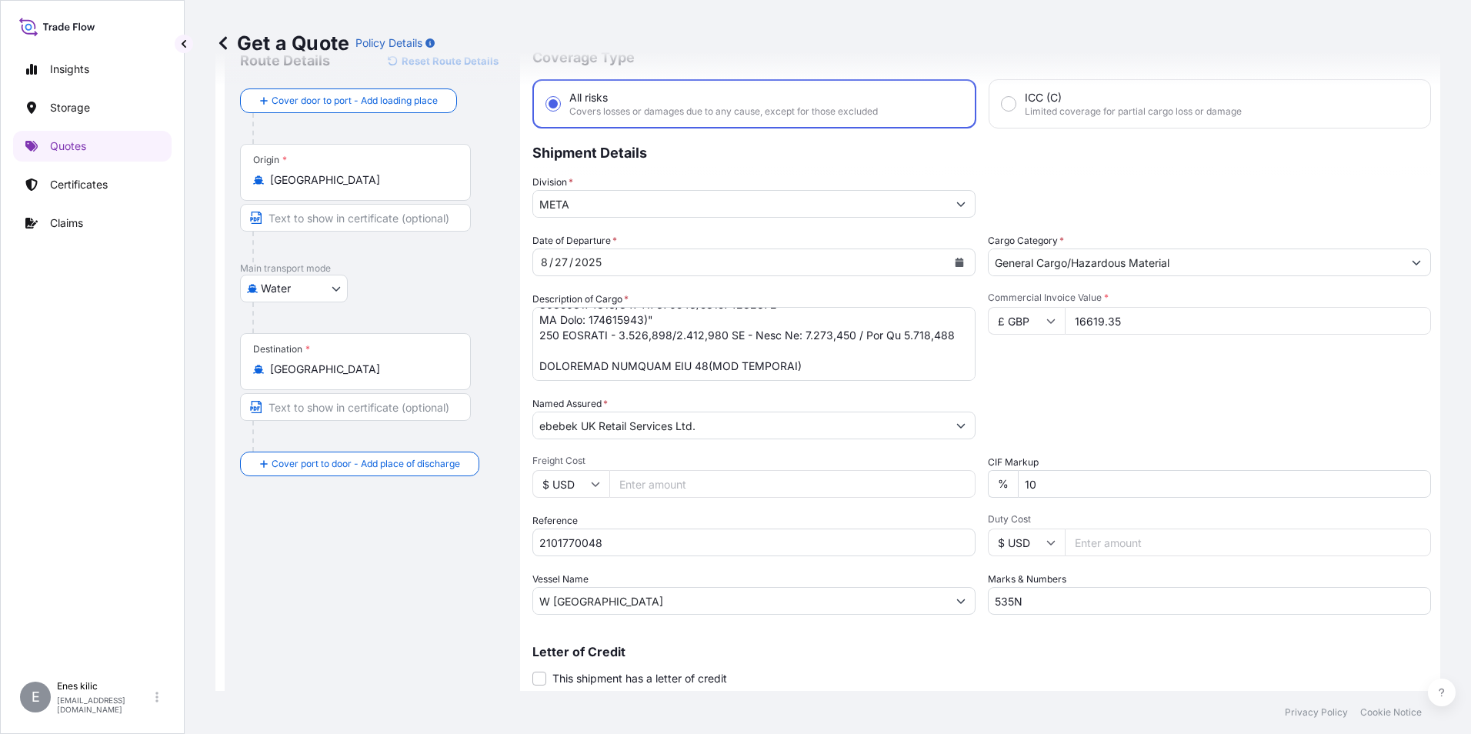
scroll to position [110, 0]
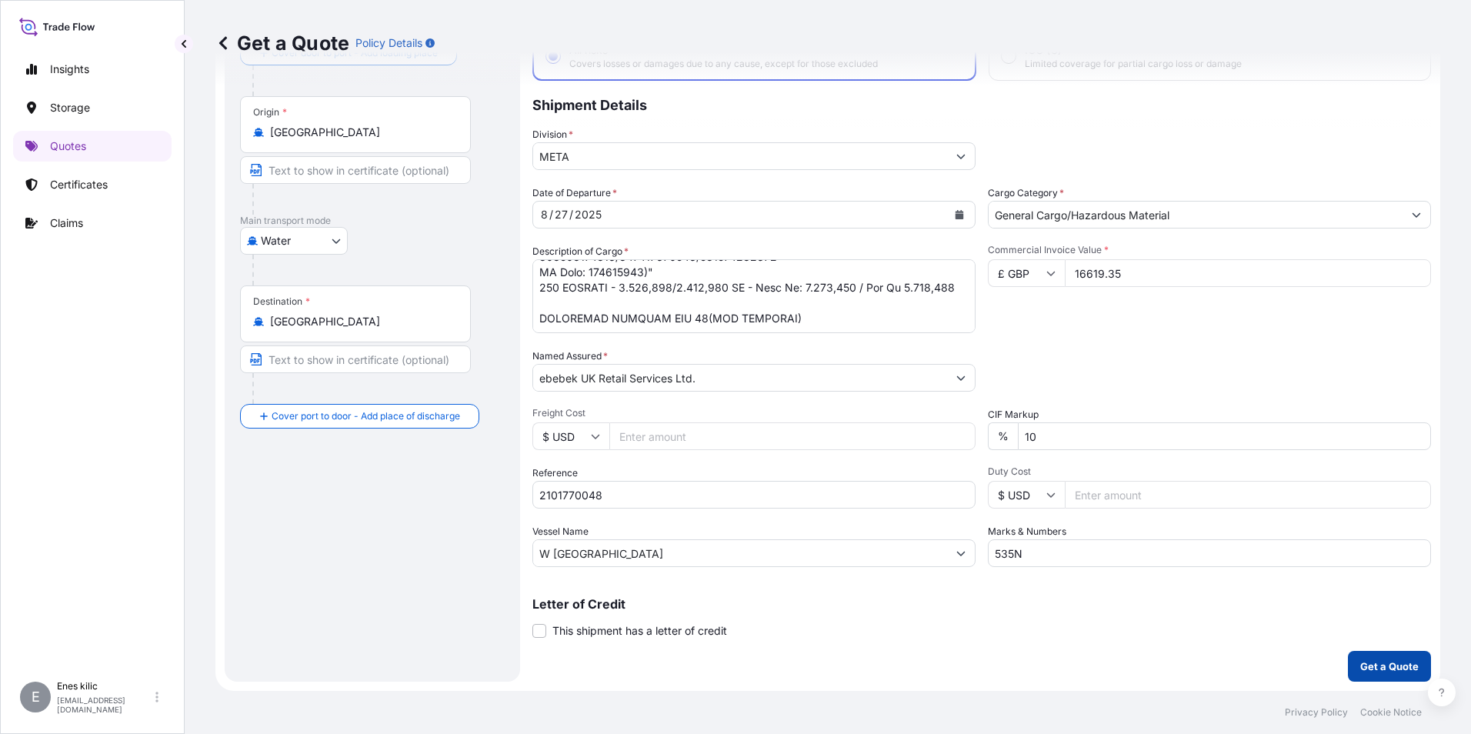
click at [1392, 662] on p "Get a Quote" at bounding box center [1389, 665] width 58 height 15
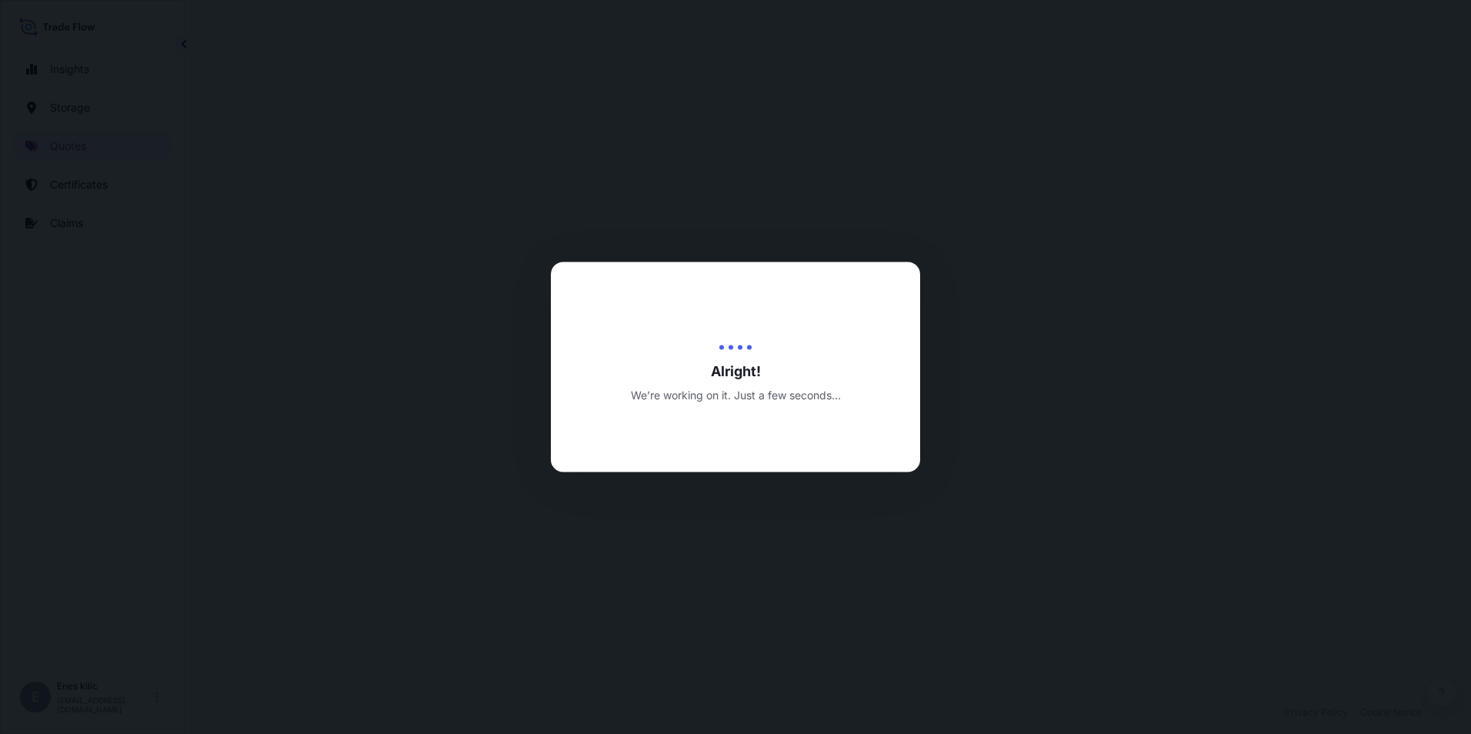
select select "Water"
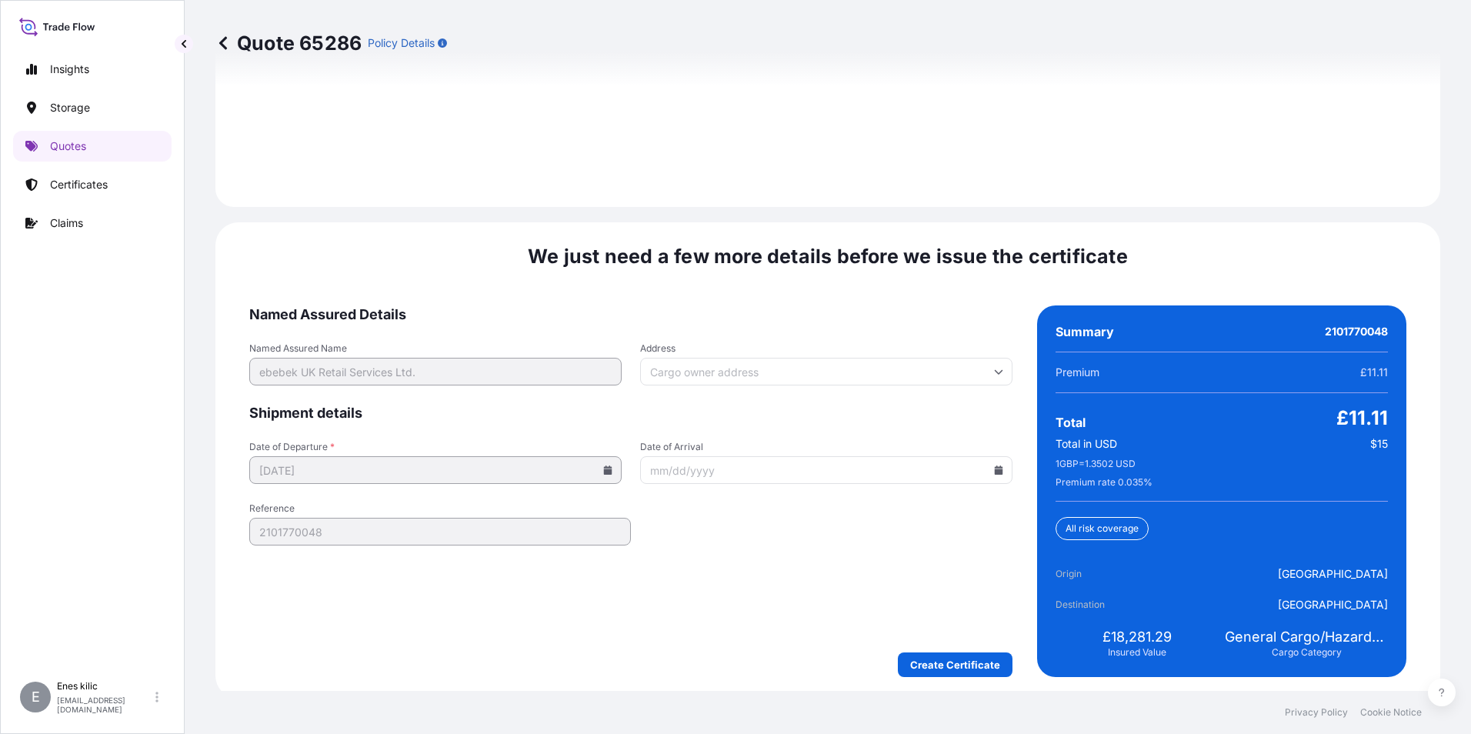
scroll to position [2246, 0]
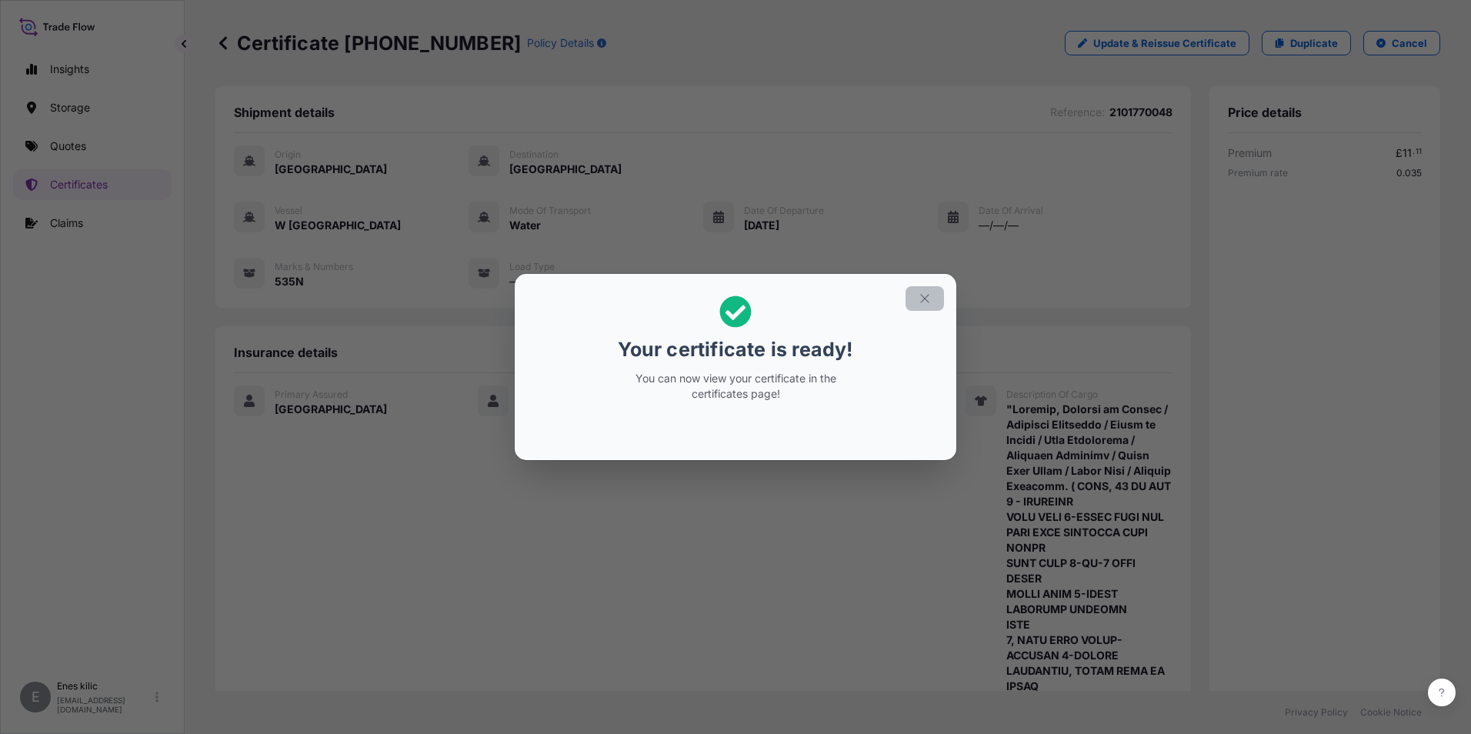
click at [932, 300] on button "button" at bounding box center [924, 298] width 38 height 25
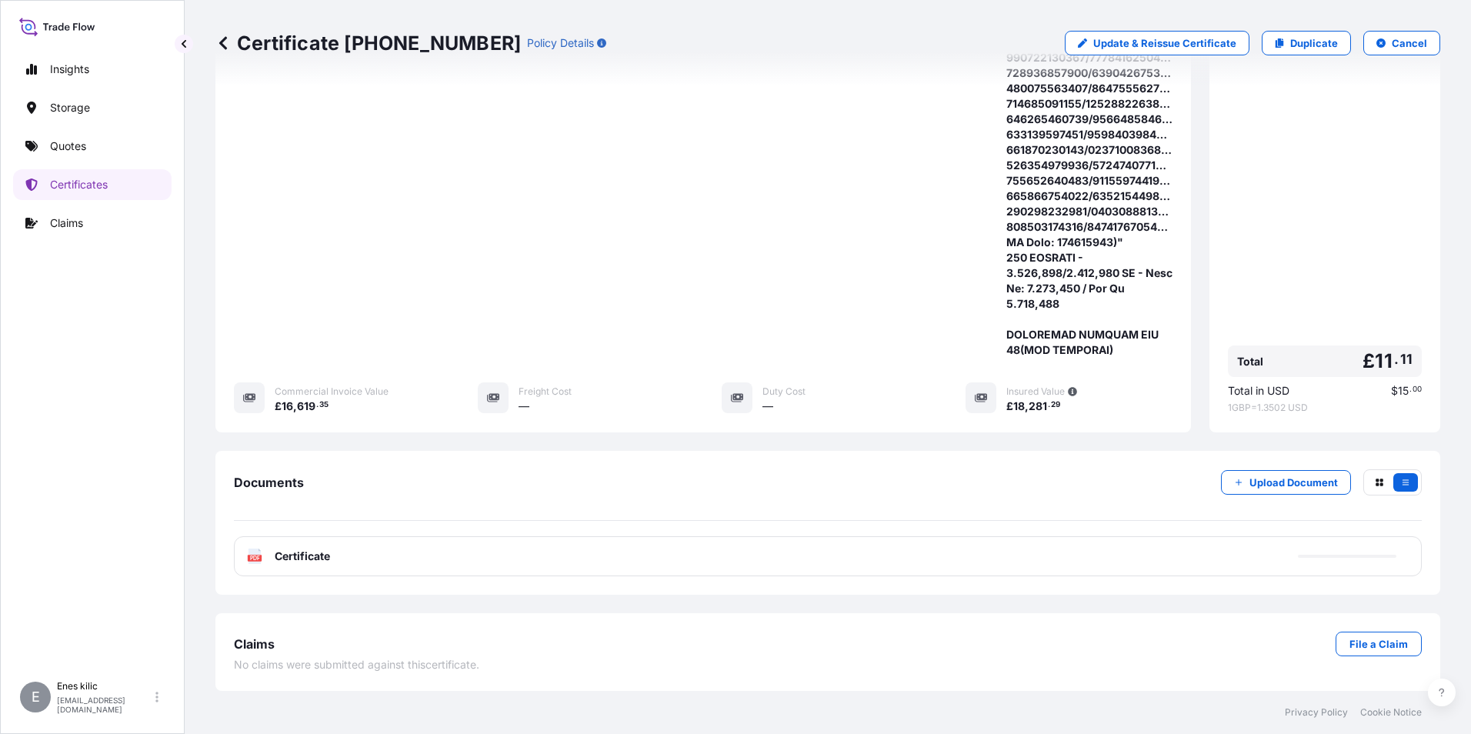
scroll to position [844, 0]
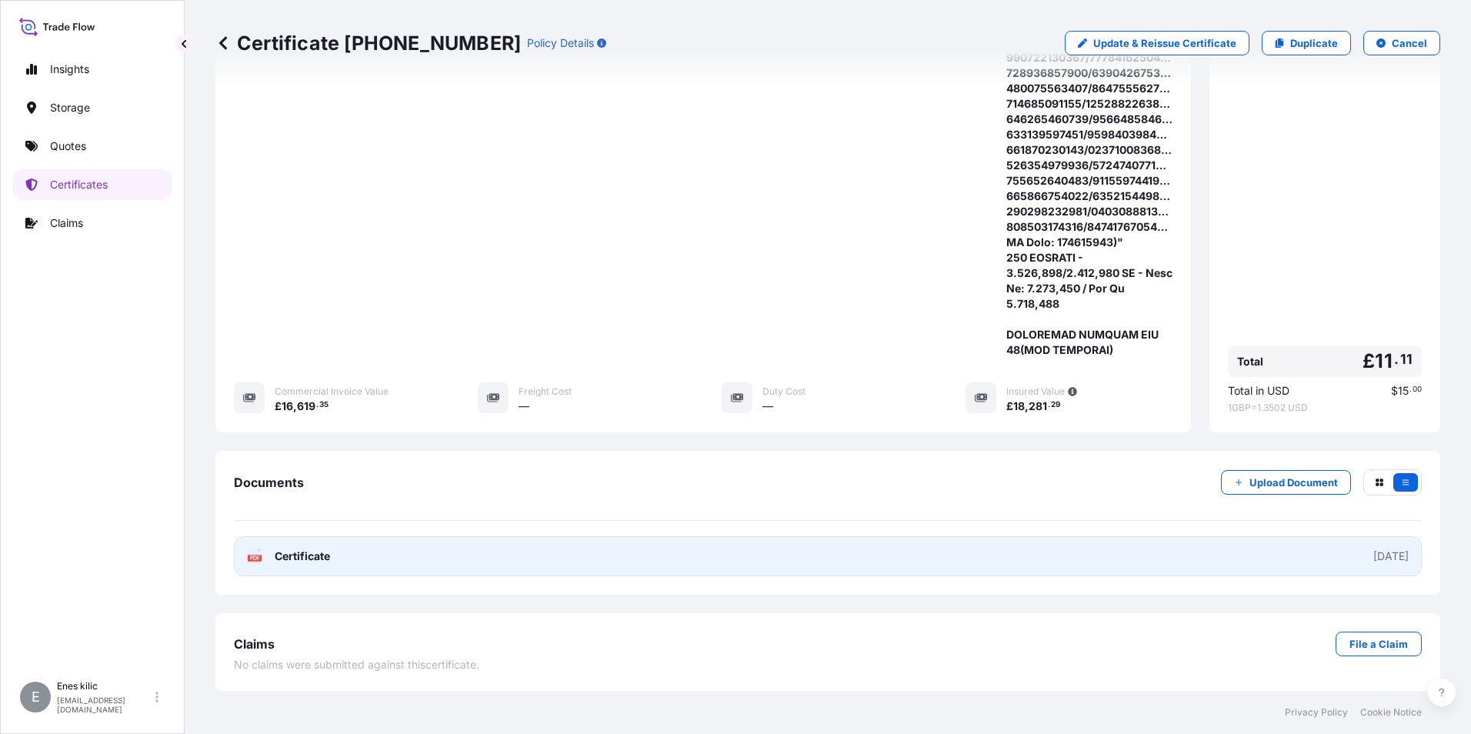
click at [293, 558] on span "Certificate" at bounding box center [302, 555] width 55 height 15
